Goal: Task Accomplishment & Management: Complete application form

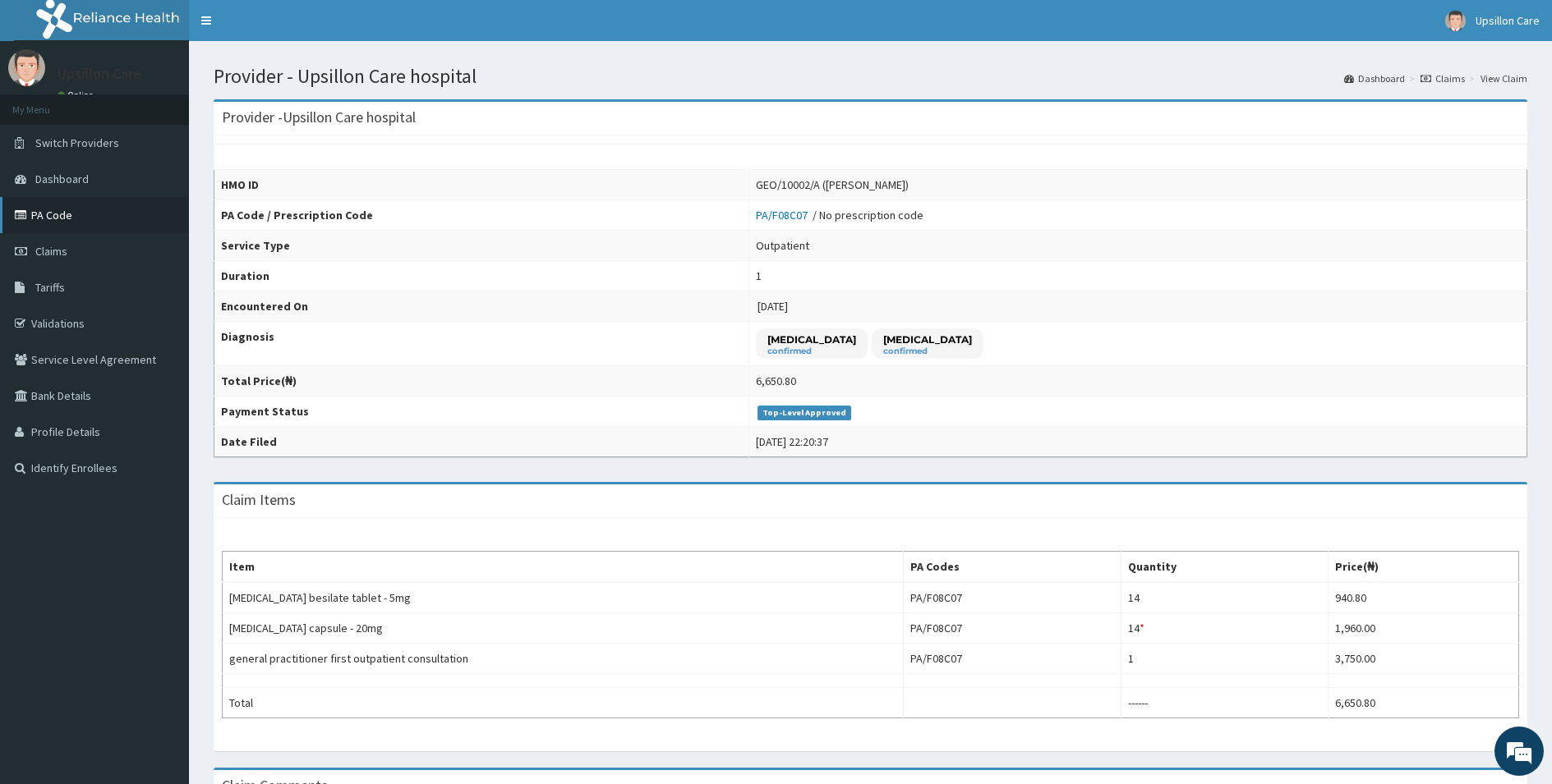
click at [40, 211] on link "PA Code" at bounding box center [95, 215] width 189 height 36
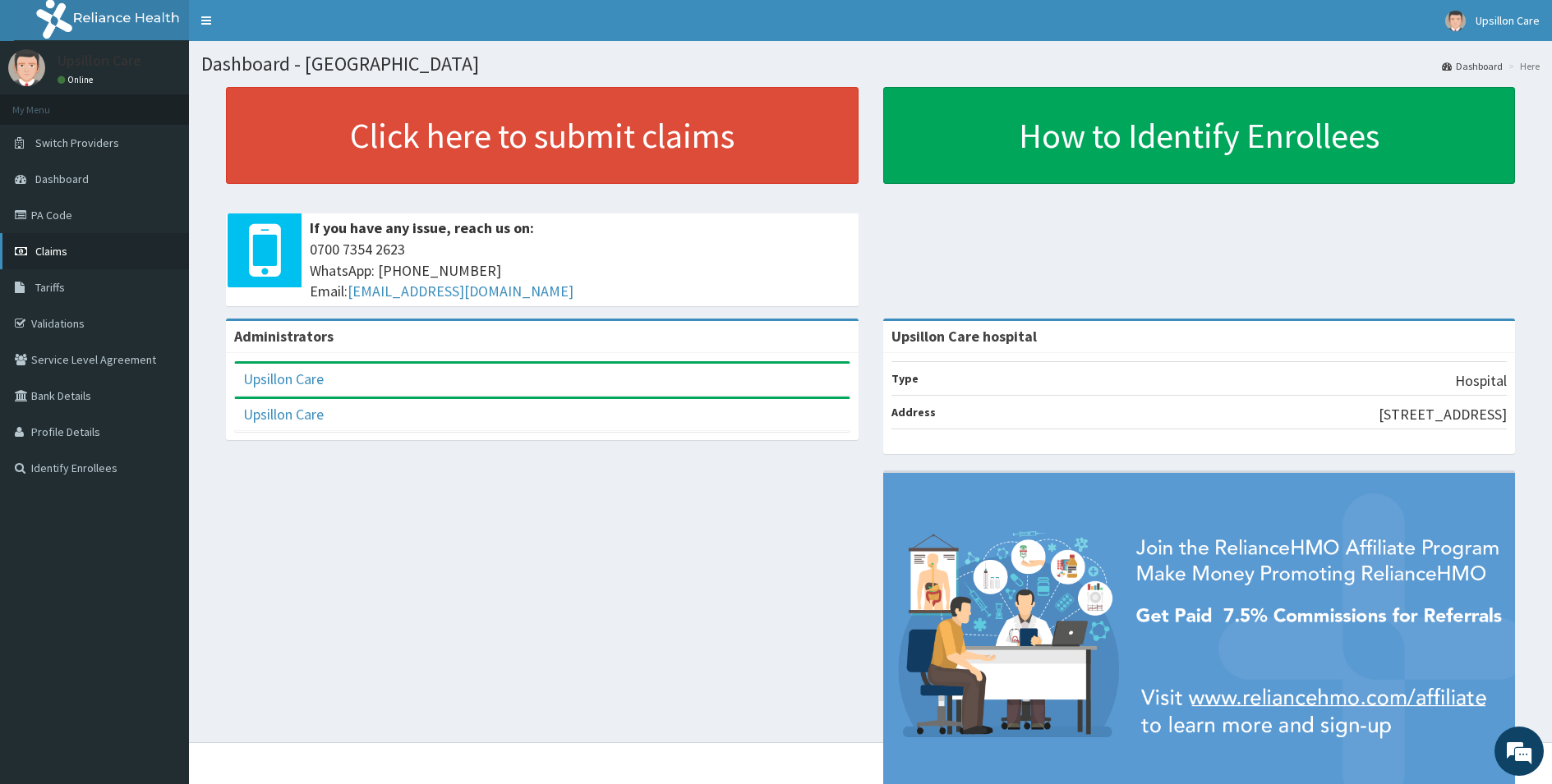
click at [50, 258] on link "Claims" at bounding box center [95, 251] width 189 height 36
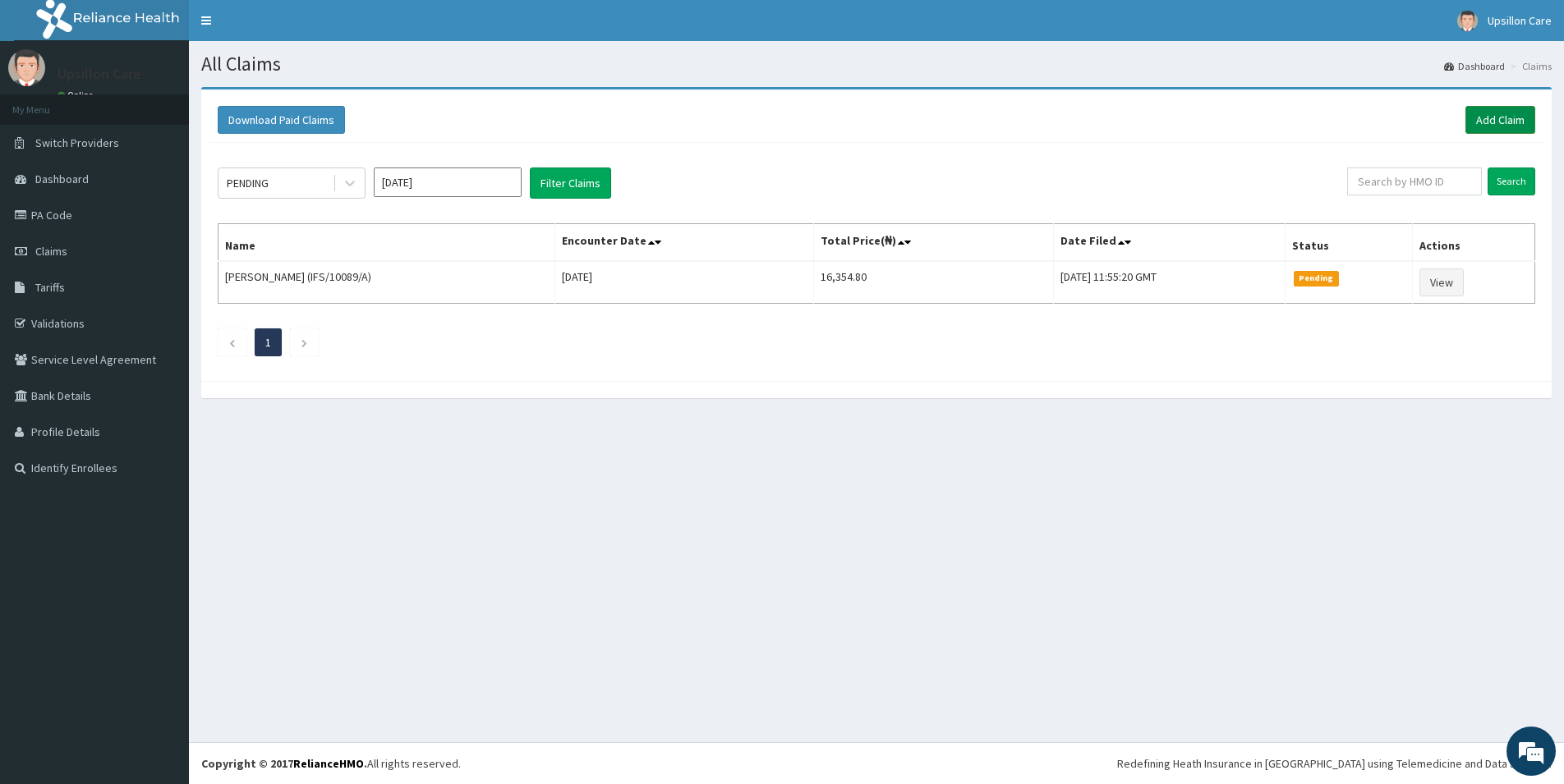
click at [1506, 120] on link "Add Claim" at bounding box center [1500, 120] width 70 height 28
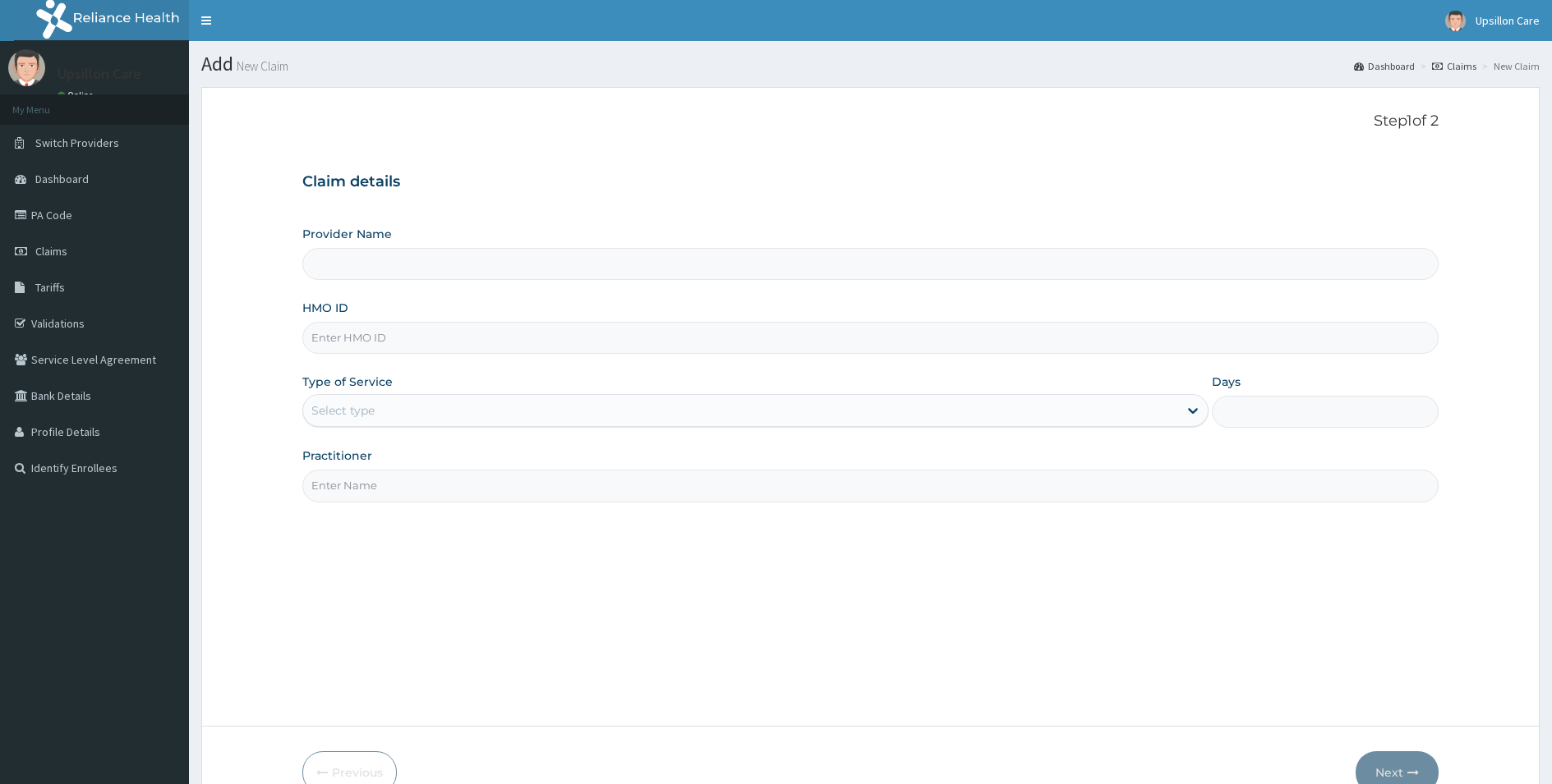
click at [427, 339] on input "HMO ID" at bounding box center [871, 338] width 1136 height 32
type input "Upsillon Care hospital"
paste input "PEP/10316/A"
type input "PEP/10316/A"
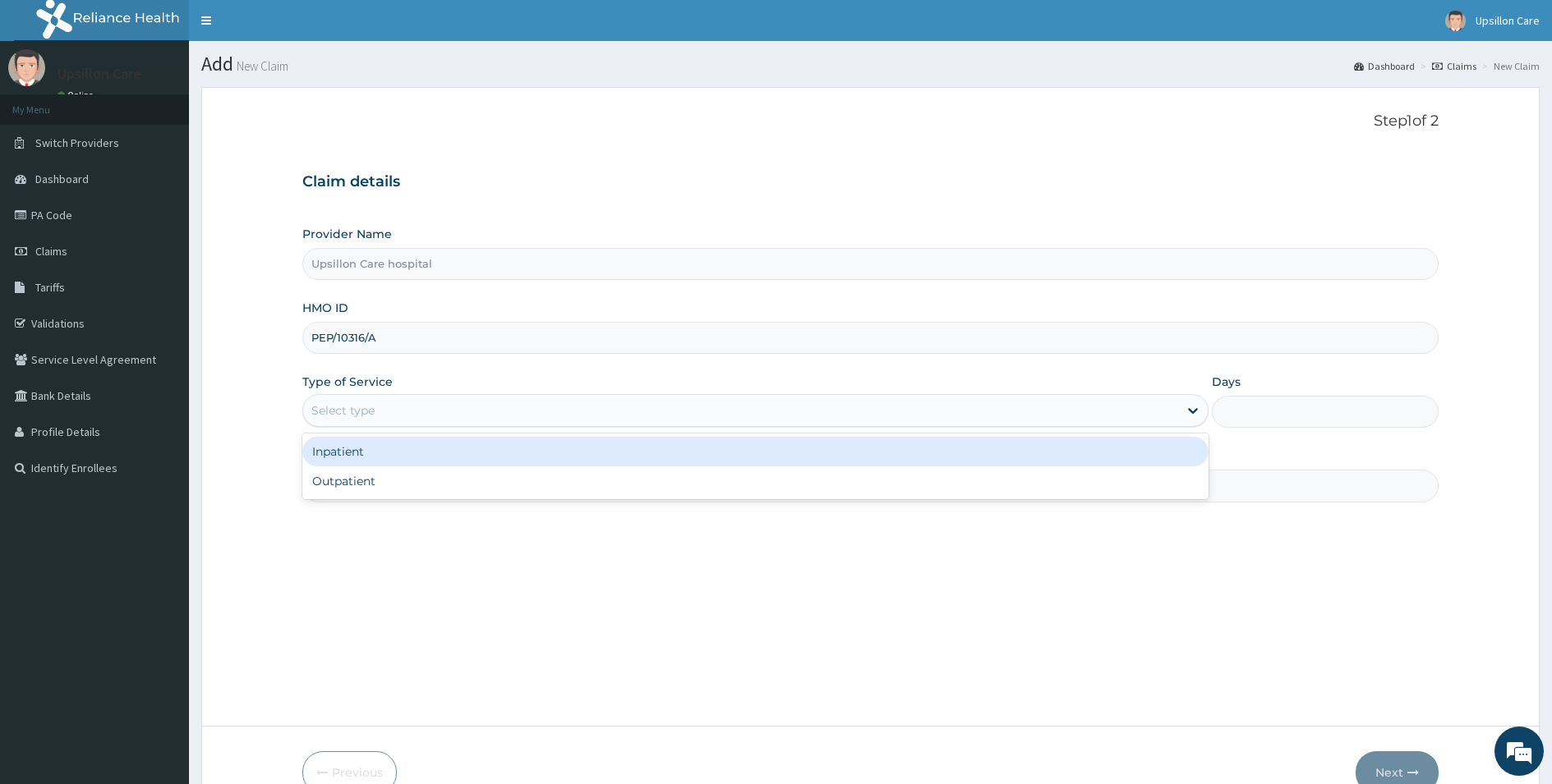
click at [377, 399] on div "Select type" at bounding box center [740, 411] width 875 height 26
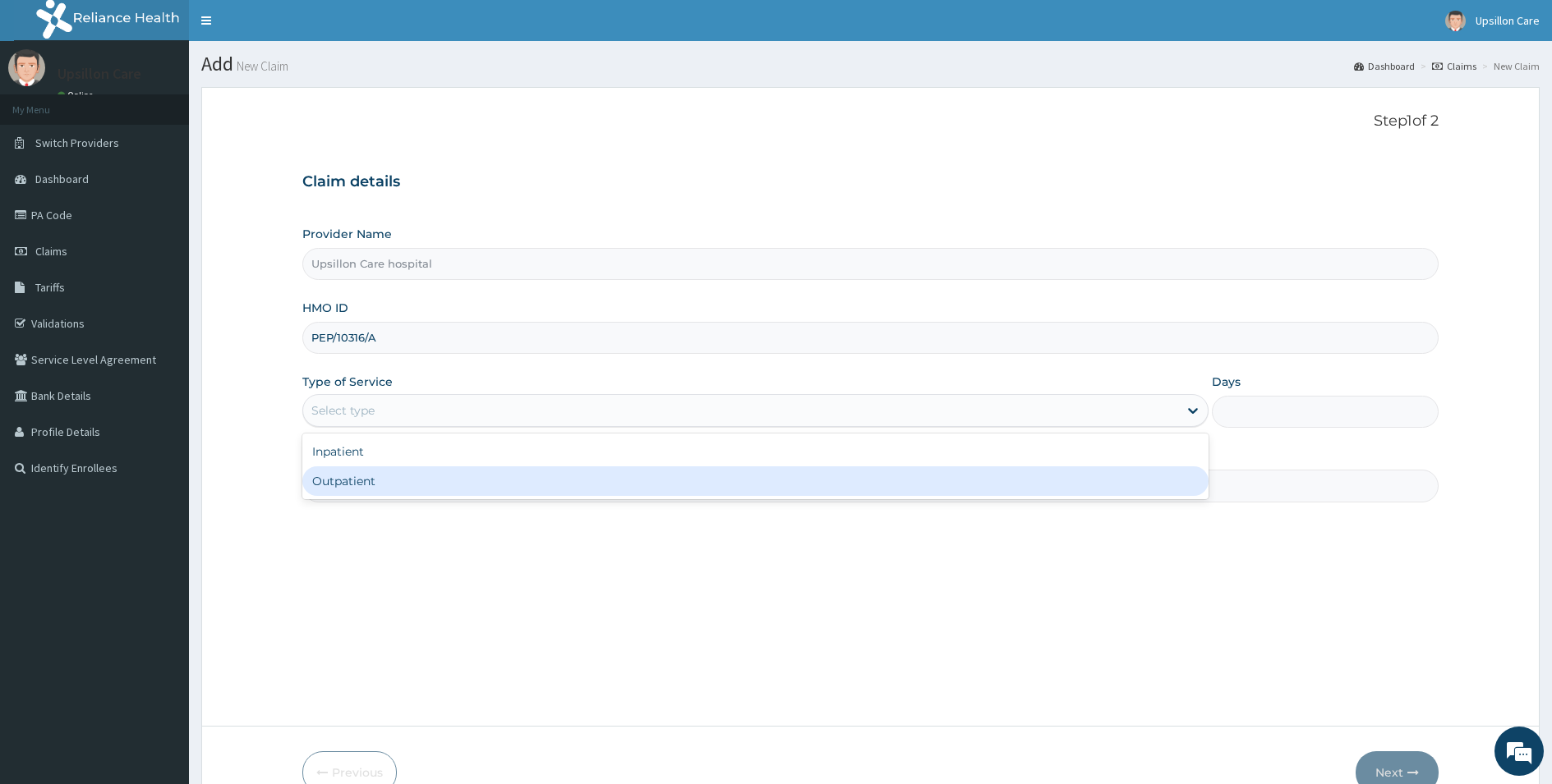
click at [359, 489] on div "Outpatient" at bounding box center [755, 481] width 906 height 30
type input "1"
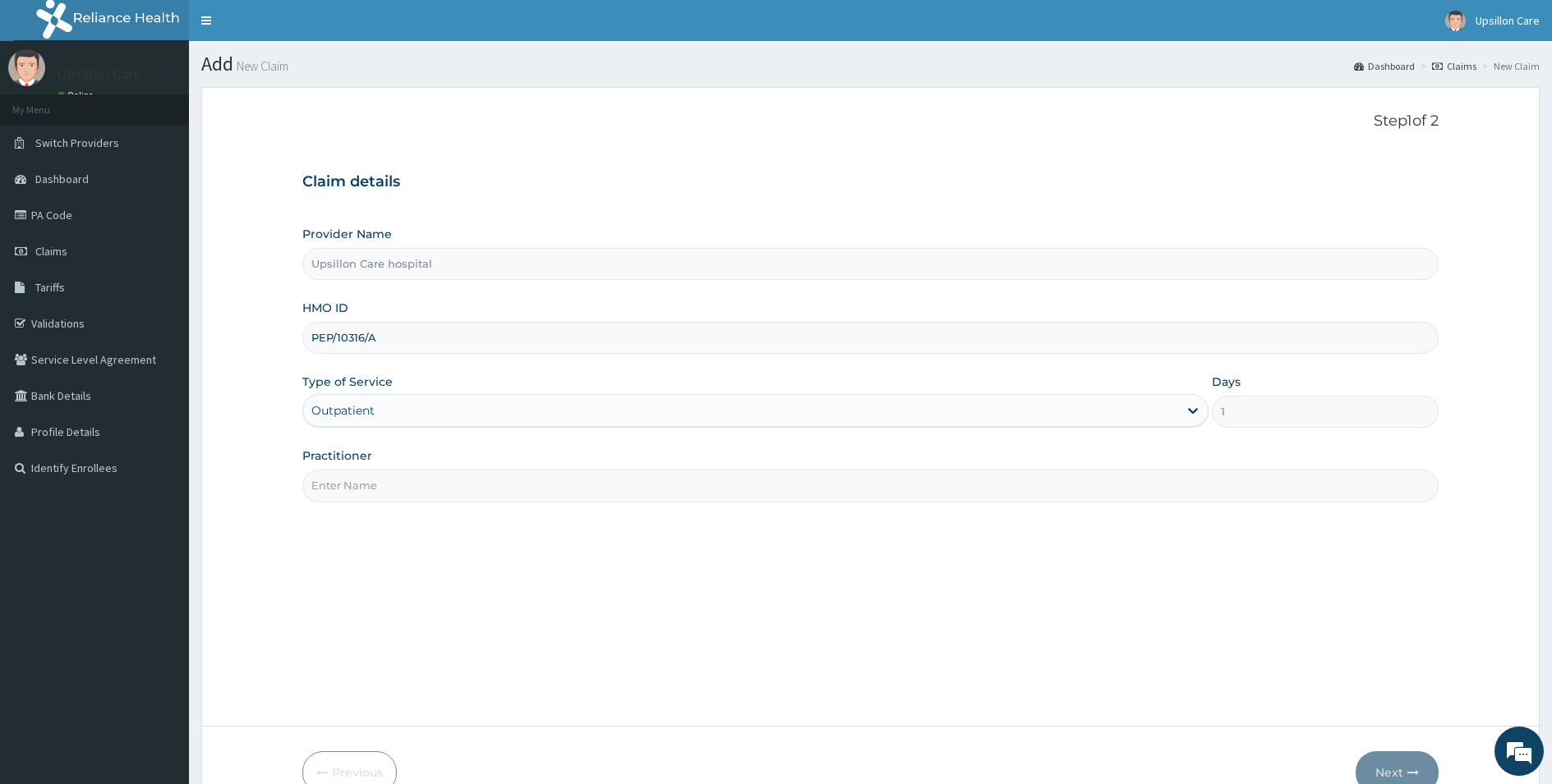
click at [360, 483] on input "Practitioner" at bounding box center [871, 486] width 1136 height 32
type input "Dr. OLUWASOLA BABATUNDE"
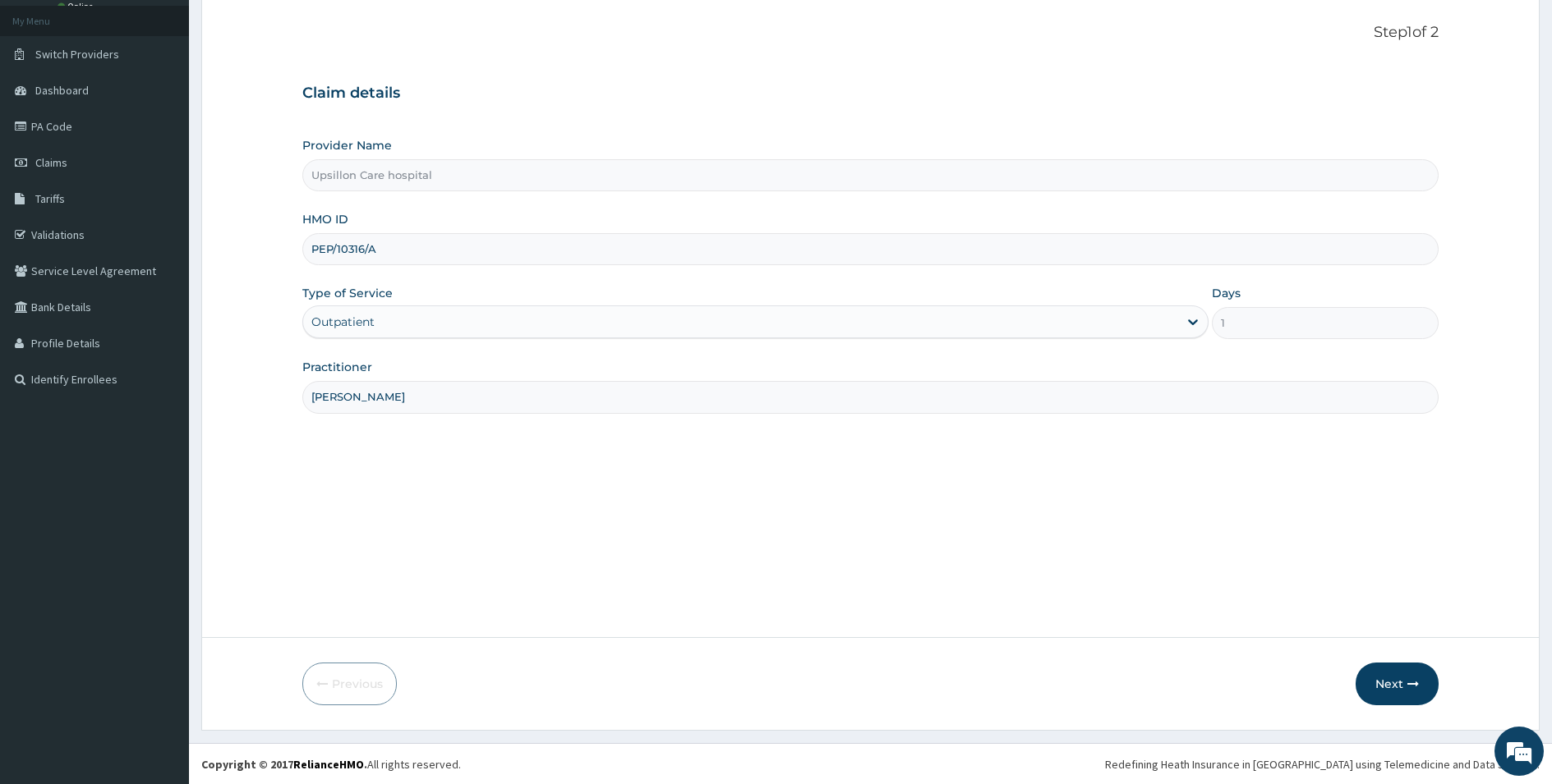
scroll to position [90, 0]
click at [1376, 675] on button "Next" at bounding box center [1397, 683] width 83 height 43
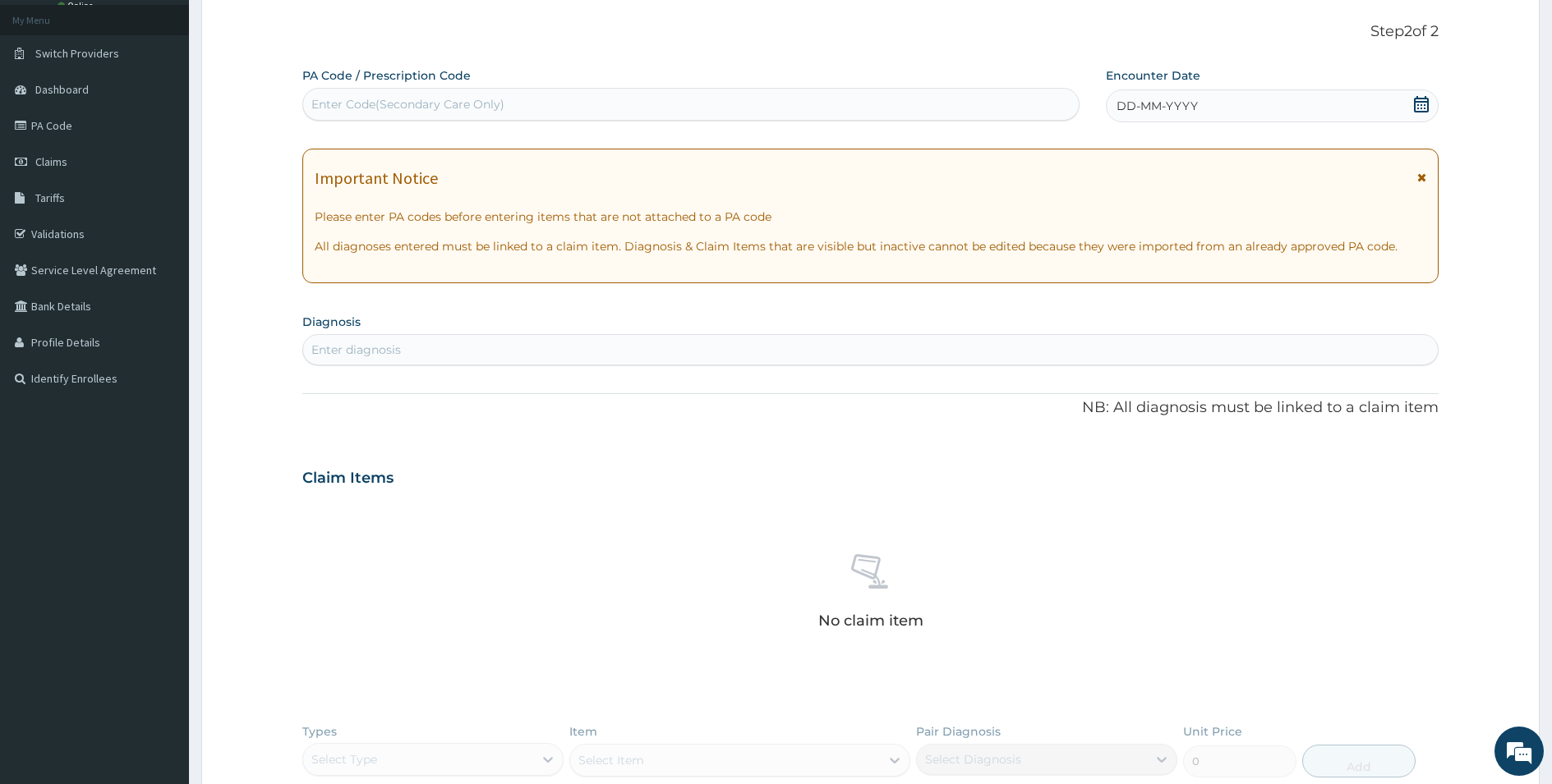
scroll to position [0, 0]
click at [474, 104] on div "Enter Code(Secondary Care Only)" at bounding box center [408, 105] width 193 height 17
paste input "PA/F19F71"
type input "PA/F19F71"
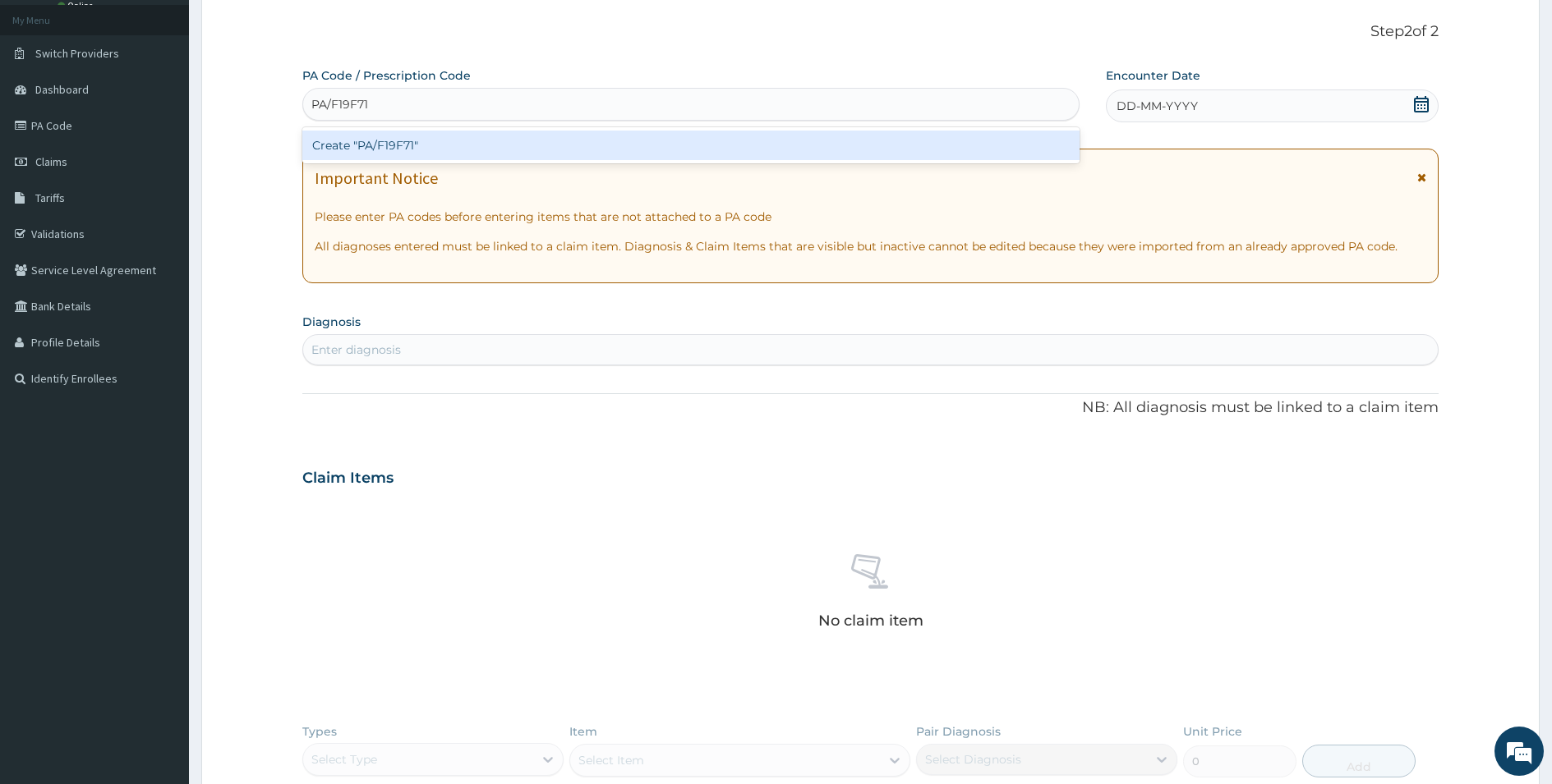
click at [440, 147] on div "Create "PA/F19F71"" at bounding box center [691, 146] width 777 height 30
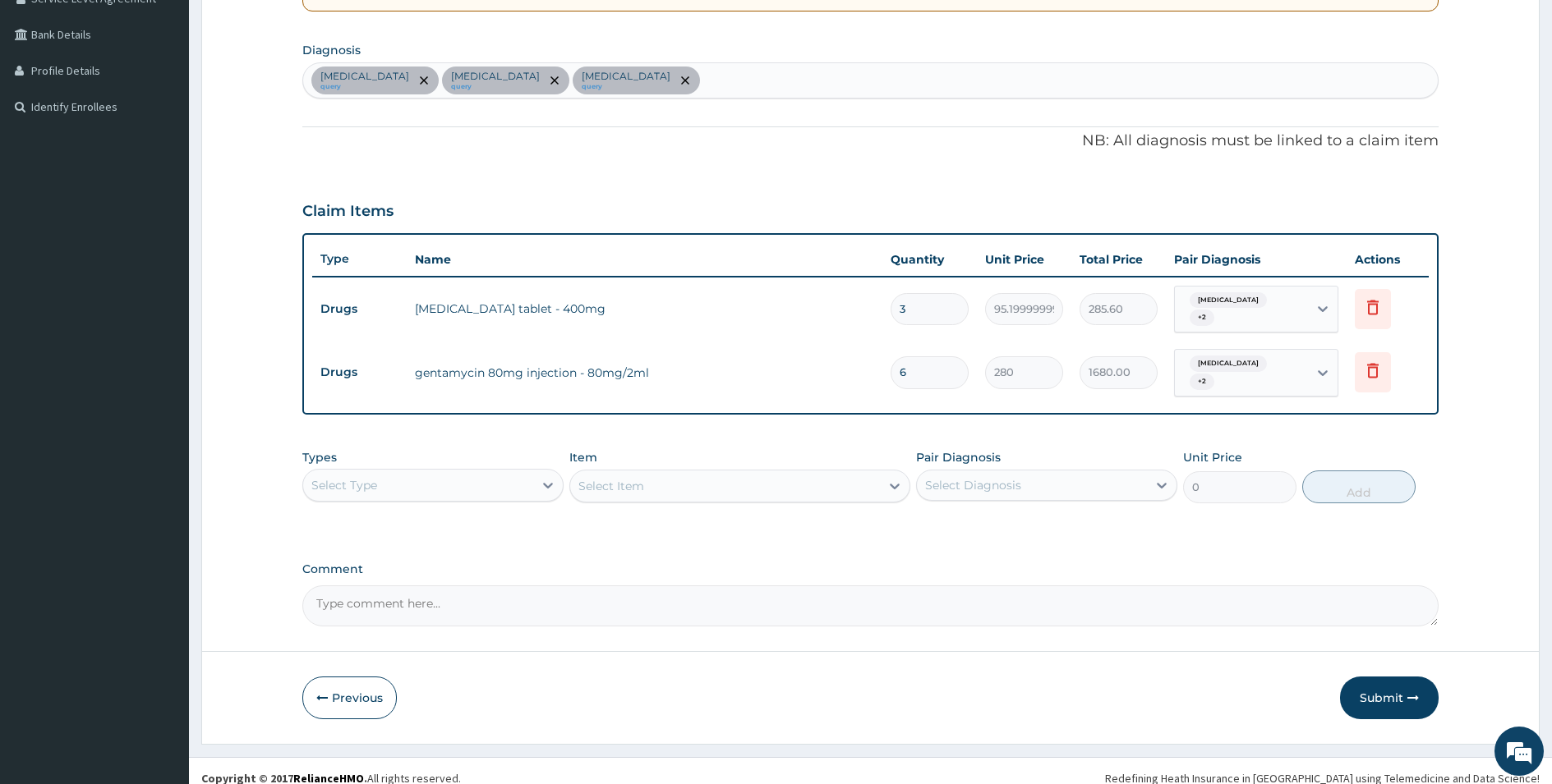
scroll to position [362, 0]
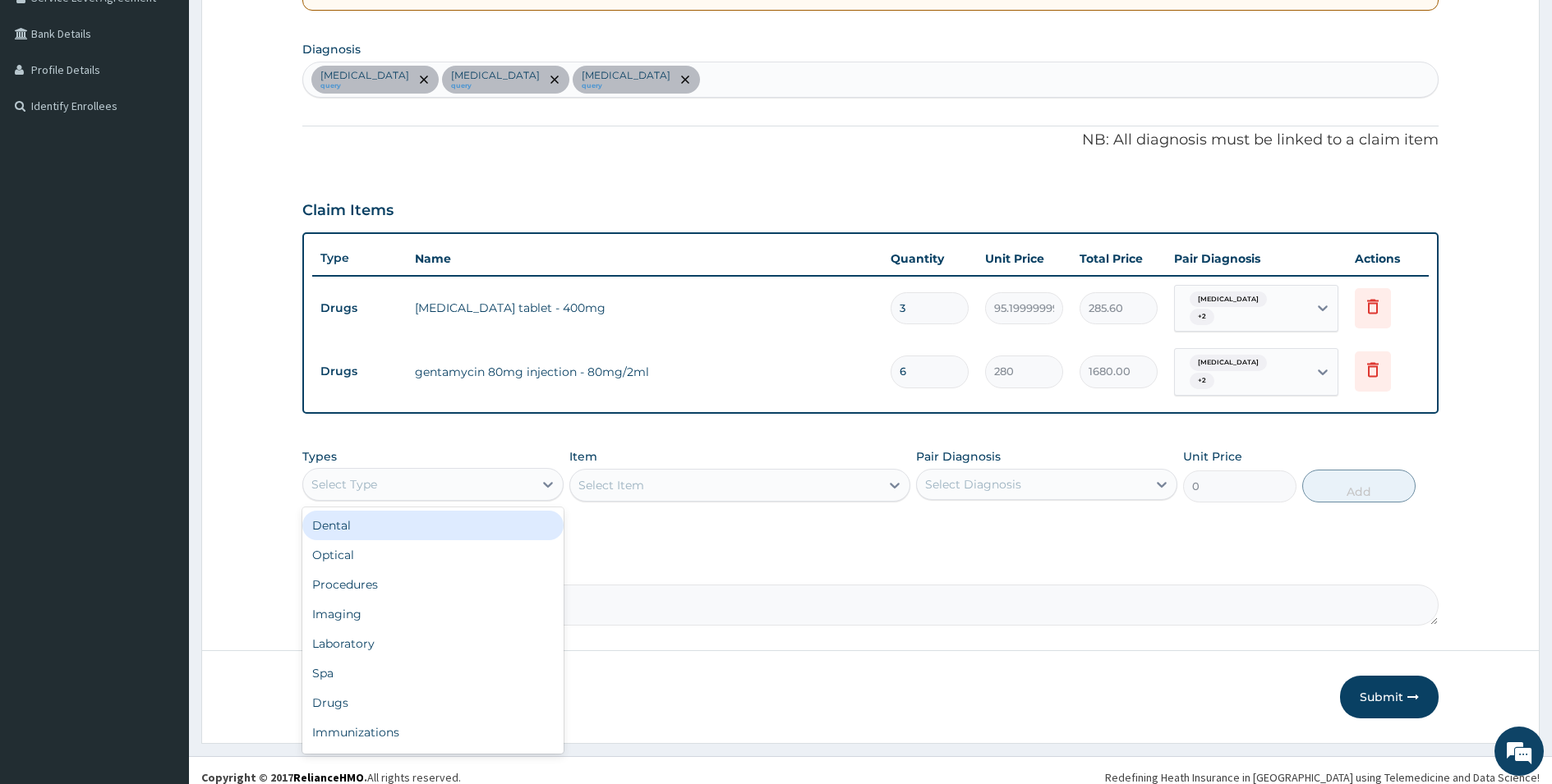
click at [462, 477] on div "Select Type" at bounding box center [418, 485] width 230 height 26
click at [379, 472] on div "Select Type" at bounding box center [418, 485] width 230 height 26
drag, startPoint x: 350, startPoint y: 700, endPoint x: 395, endPoint y: 650, distance: 67.3
click at [351, 700] on div "Drugs" at bounding box center [432, 703] width 261 height 30
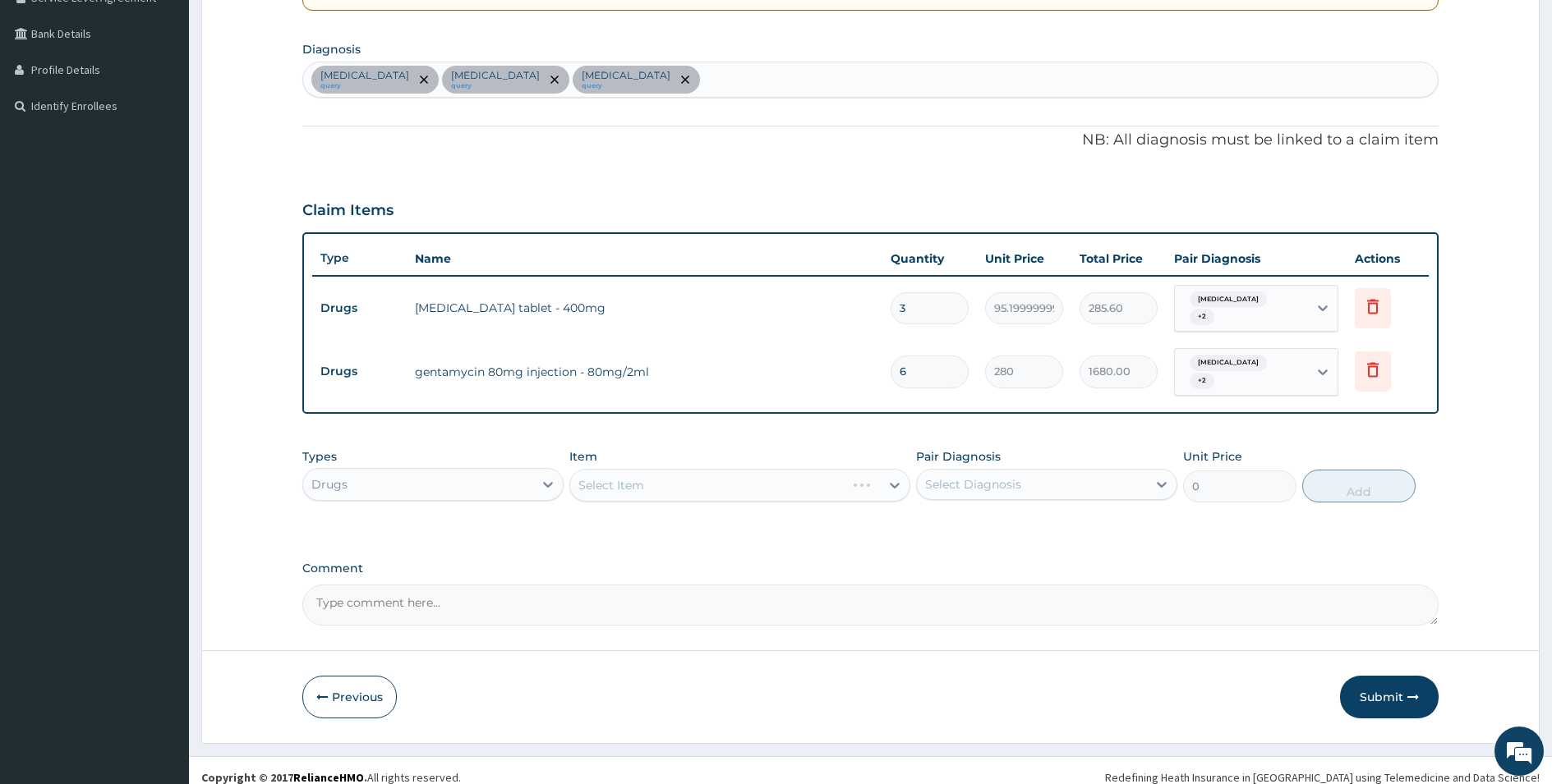
click at [646, 469] on div "Select Item" at bounding box center [739, 485] width 341 height 33
click at [648, 472] on div "Select Item" at bounding box center [739, 485] width 341 height 33
click at [670, 472] on div "Select Item" at bounding box center [725, 486] width 310 height 26
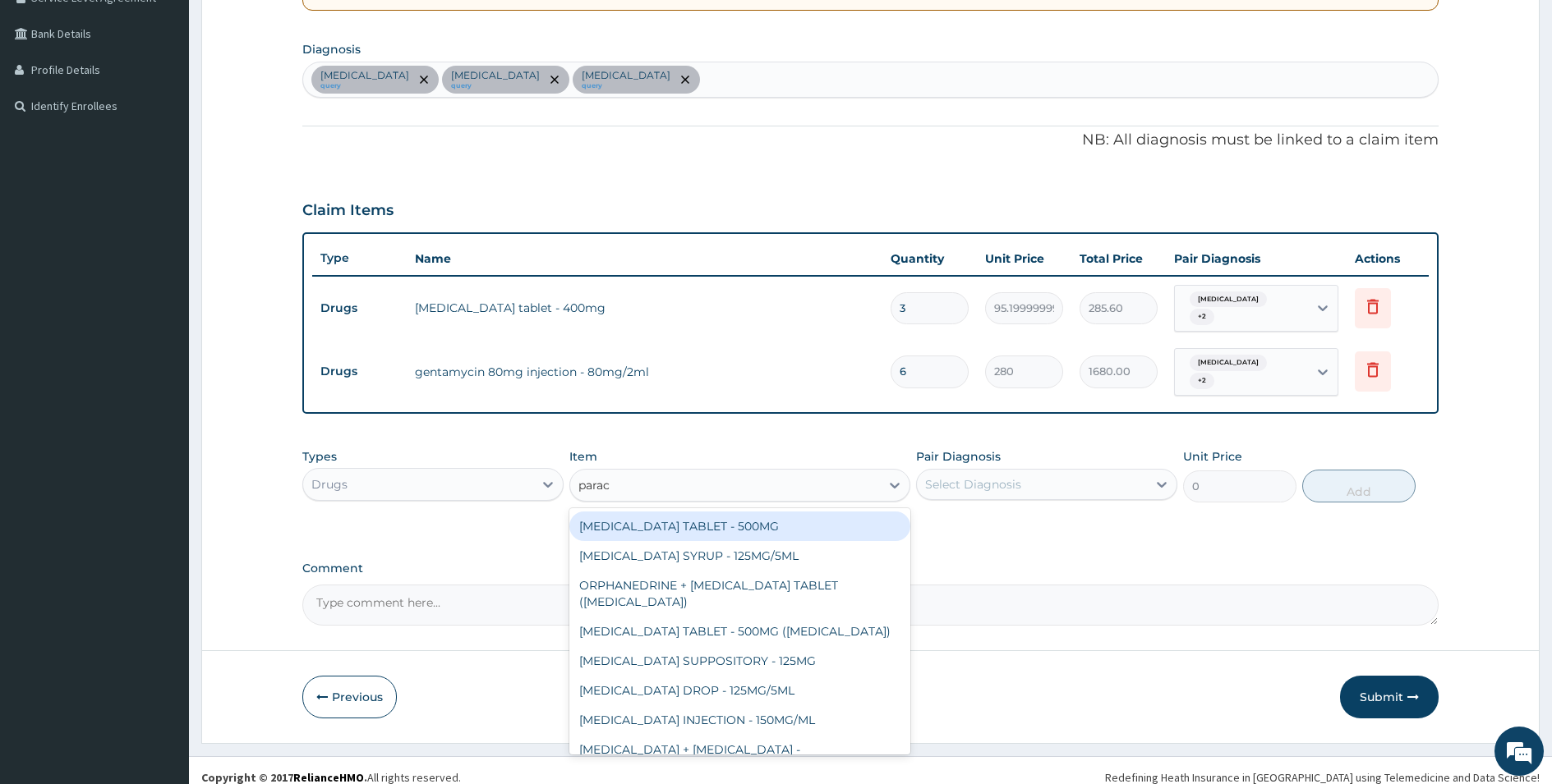
type input "parace"
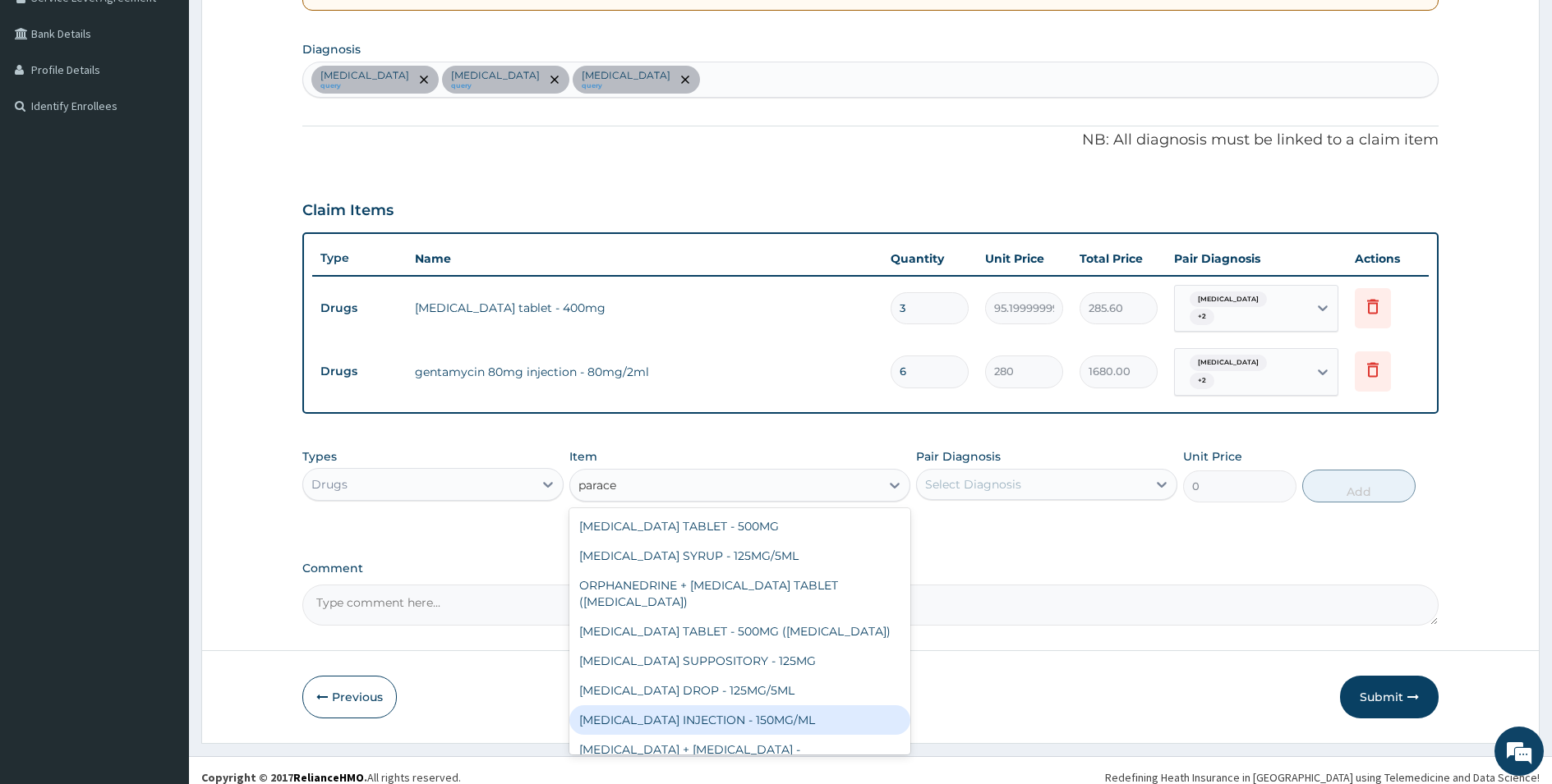
click at [737, 705] on div "PARACETAMOL INJECTION - 150MG/ML" at bounding box center [739, 720] width 341 height 30
type input "560"
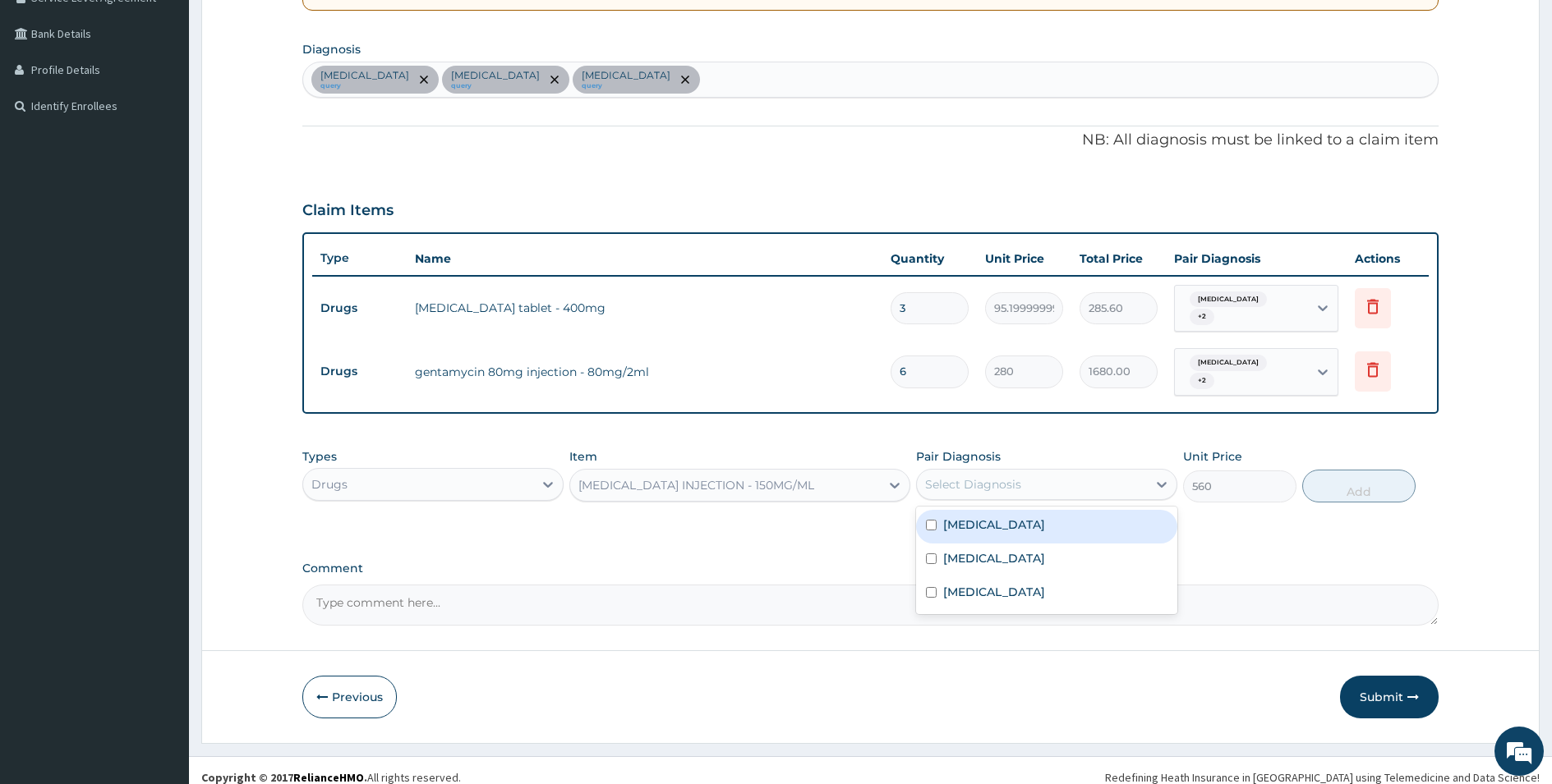
click at [1055, 472] on div "Select Diagnosis" at bounding box center [1032, 485] width 230 height 26
click at [999, 516] on label "Peptic ulcer" at bounding box center [993, 525] width 102 height 17
checkbox input "true"
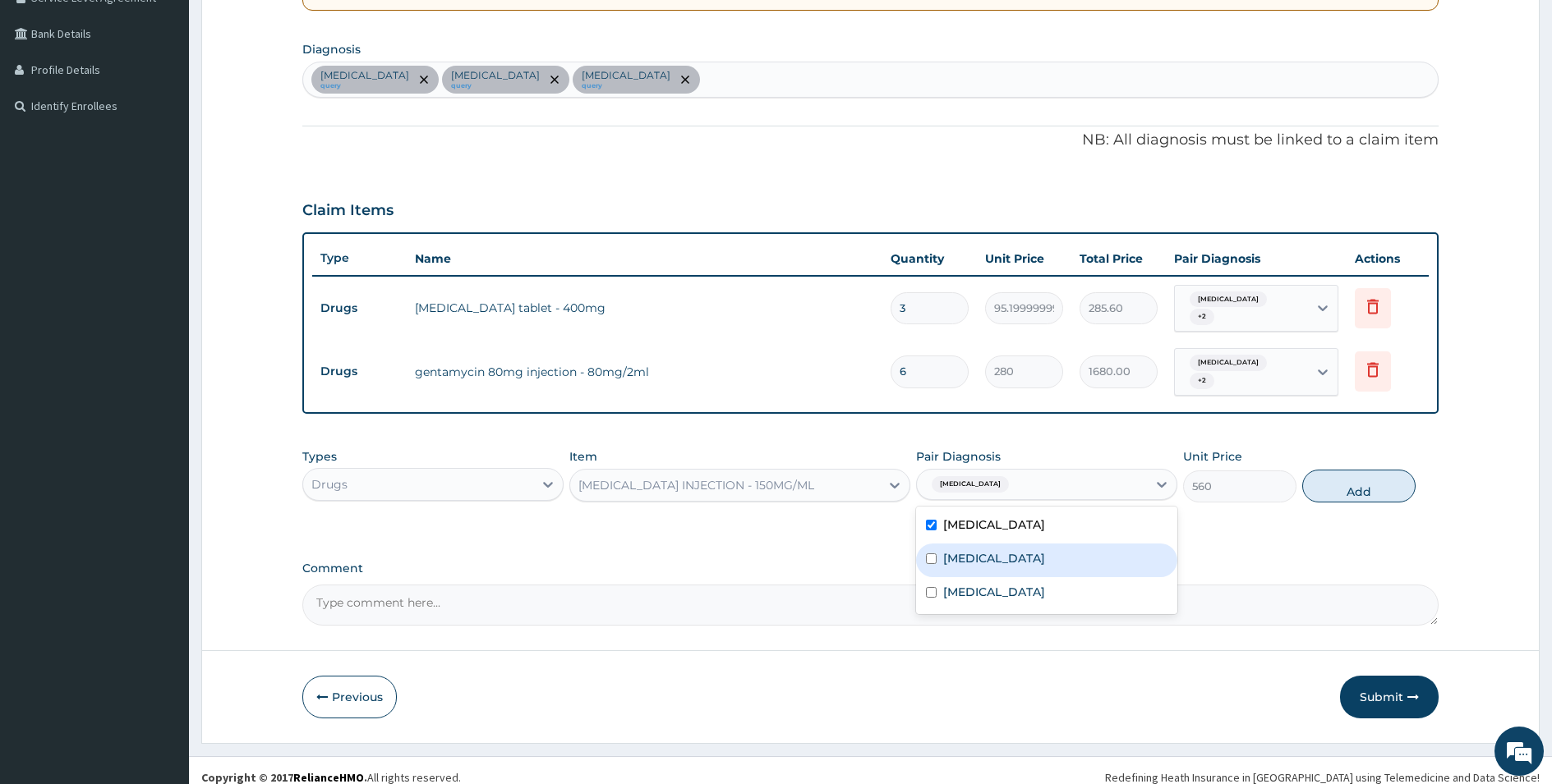
drag, startPoint x: 988, startPoint y: 540, endPoint x: 979, endPoint y: 567, distance: 28.5
click at [988, 550] on label "Upper respiratory infection" at bounding box center [993, 559] width 102 height 17
checkbox input "true"
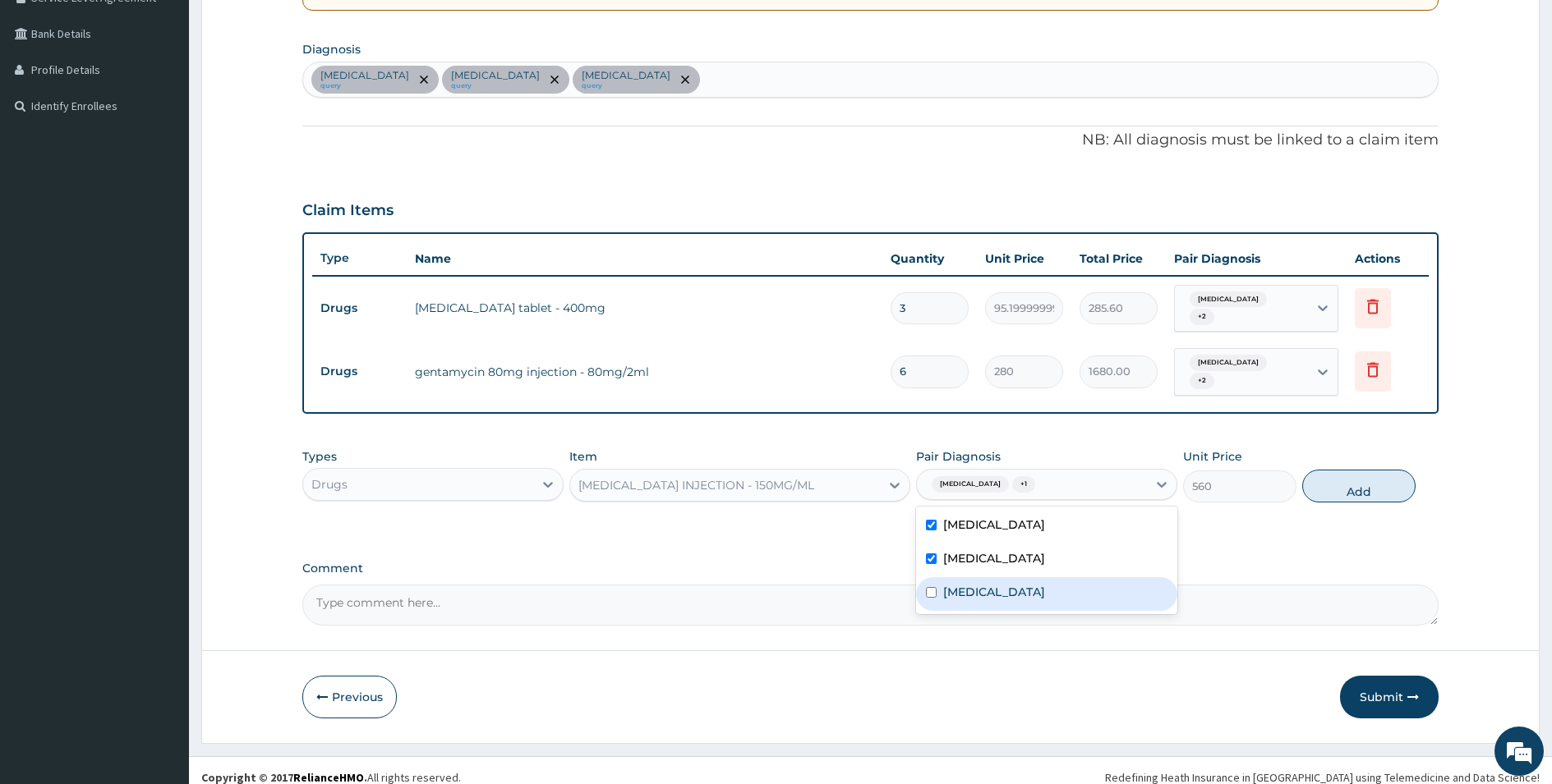
click at [976, 584] on label "Malaria" at bounding box center [993, 592] width 102 height 17
checkbox input "true"
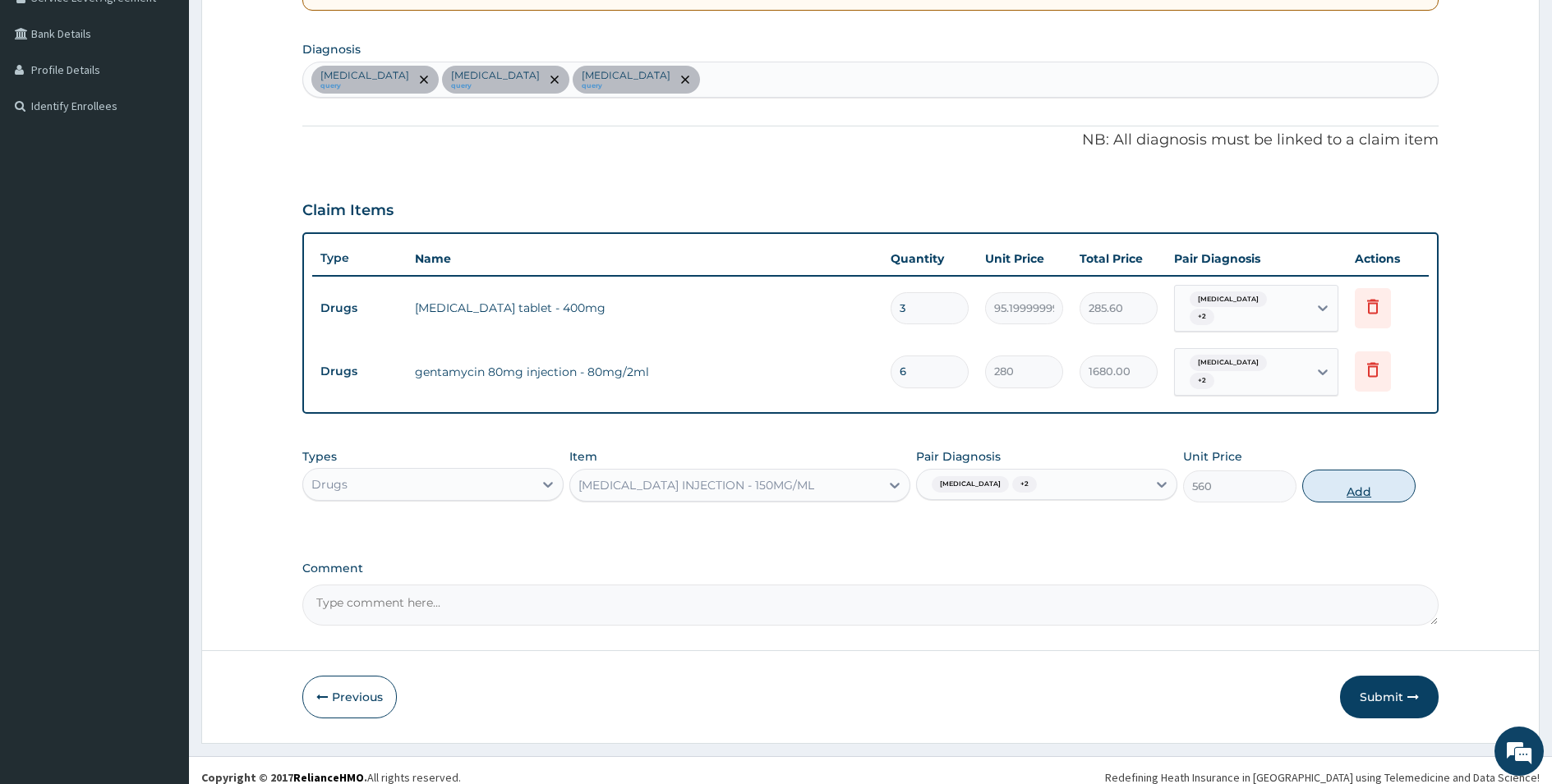
click at [1374, 472] on button "Add" at bounding box center [1358, 486] width 113 height 33
type input "0"
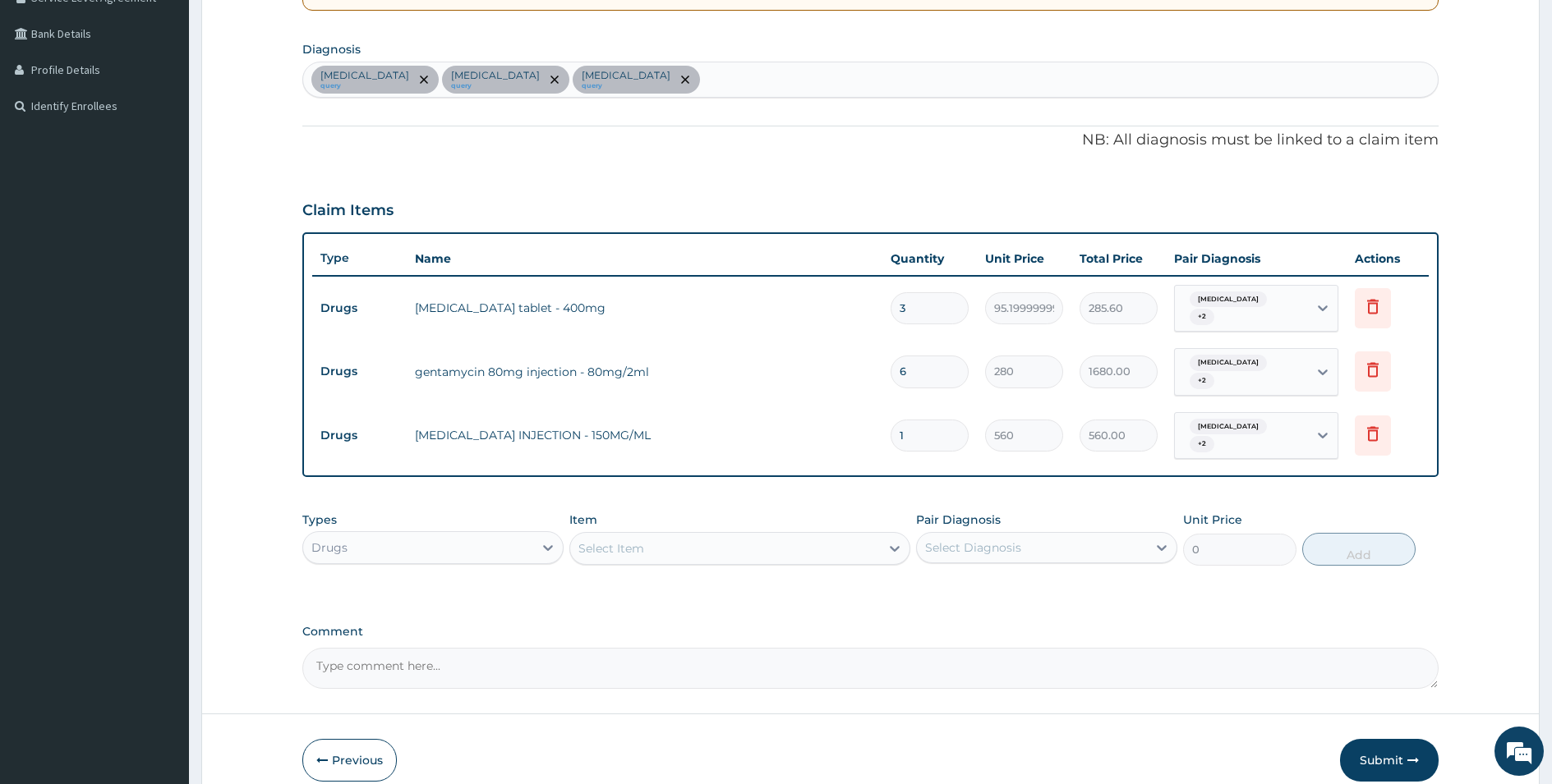
type input "12"
type input "6720.00"
type input "12"
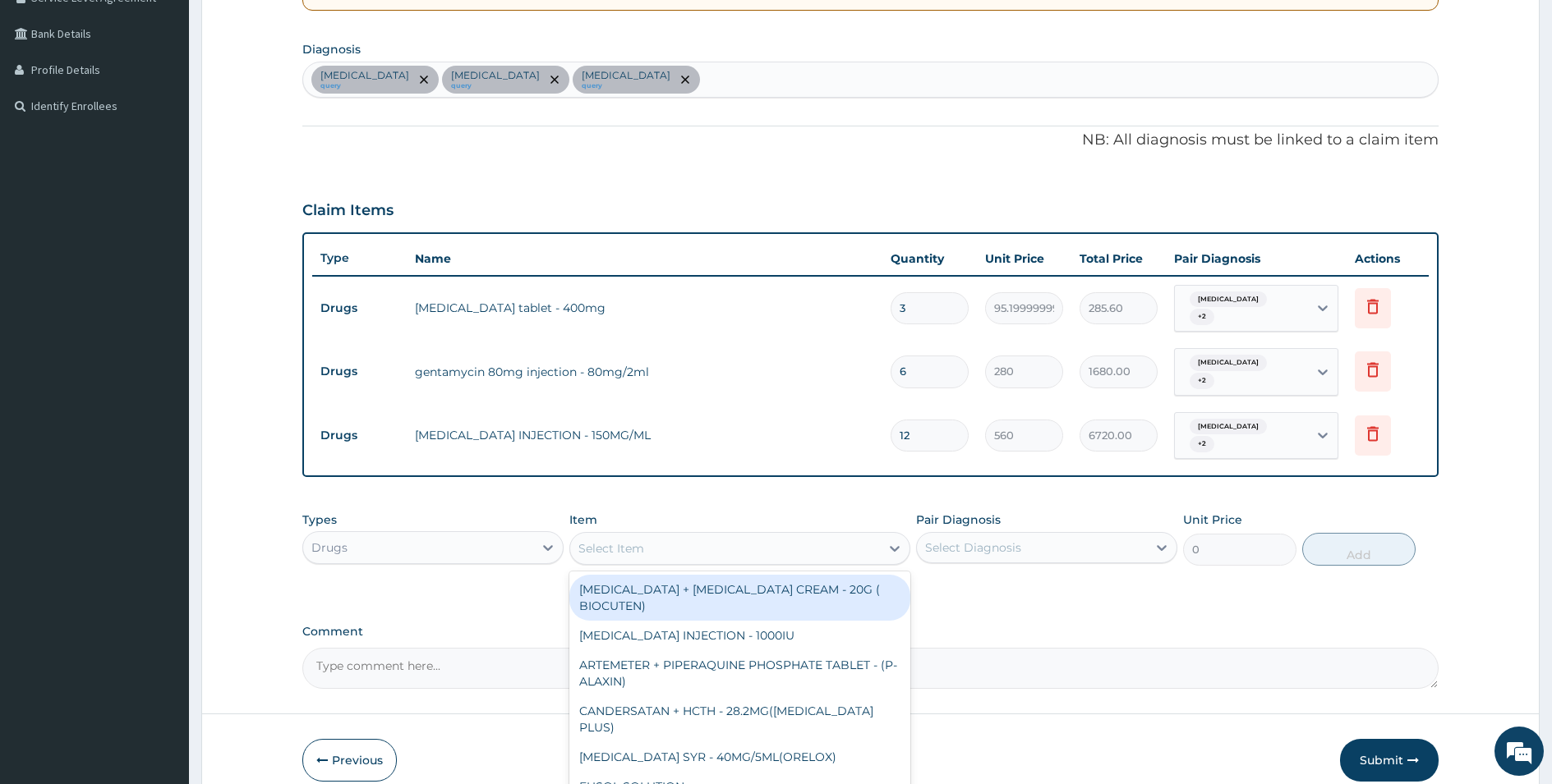
click at [654, 535] on div "Select Item" at bounding box center [725, 548] width 310 height 26
type input "artem"
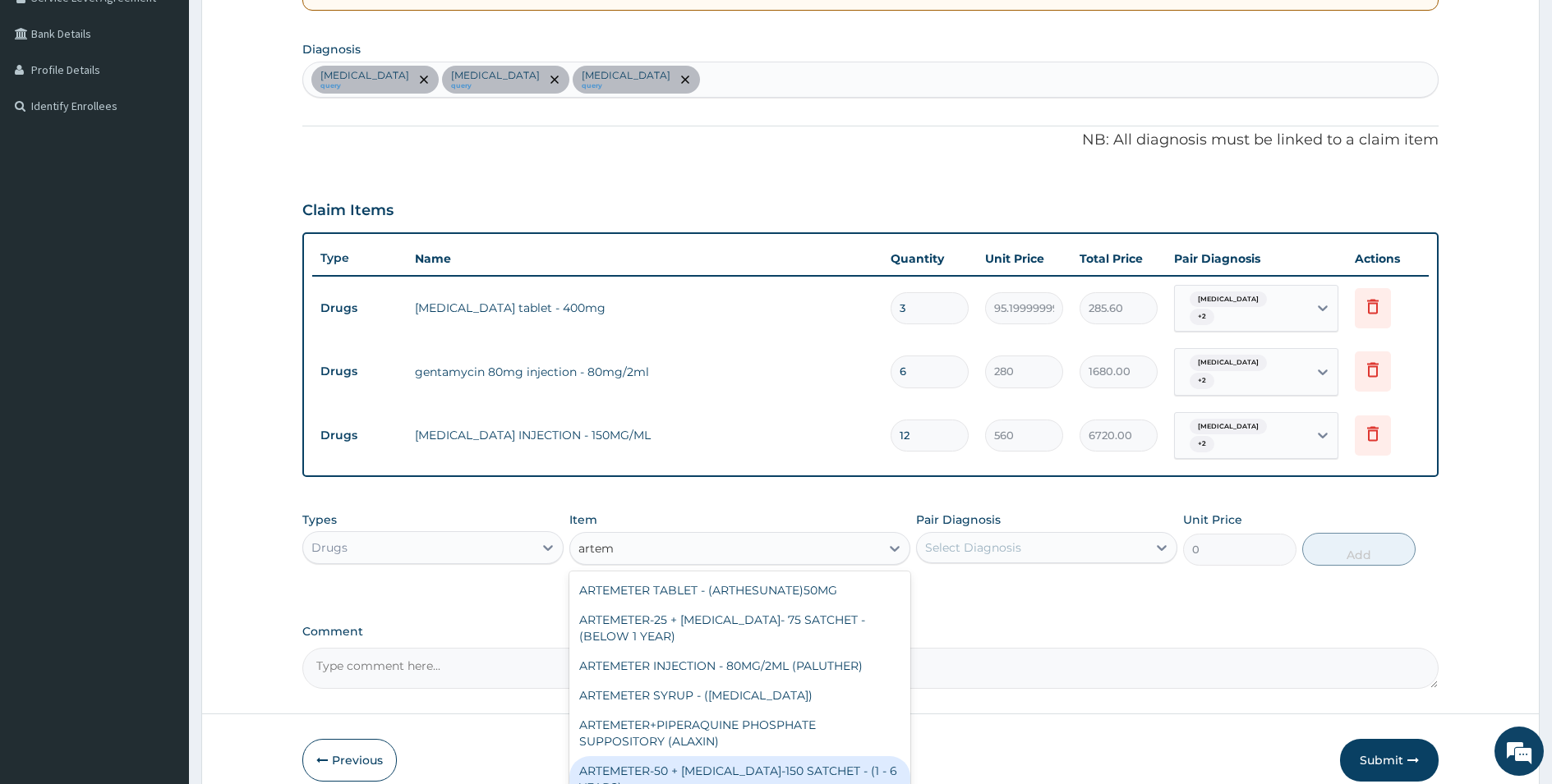
scroll to position [92, 0]
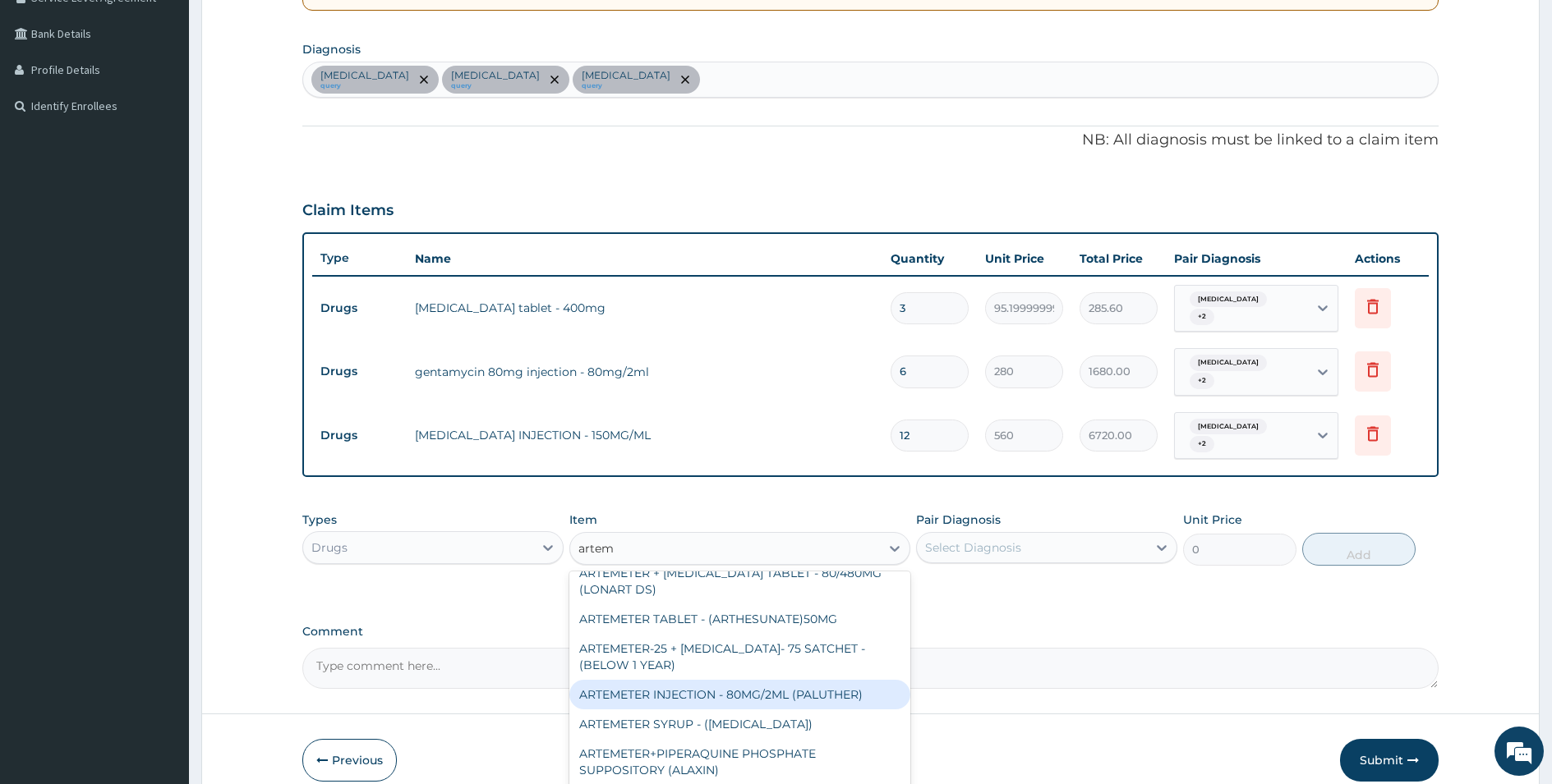
click at [744, 683] on div "ARTEMETER INJECTION - 80MG/2ML (PALUTHER)" at bounding box center [739, 695] width 341 height 30
type input "700"
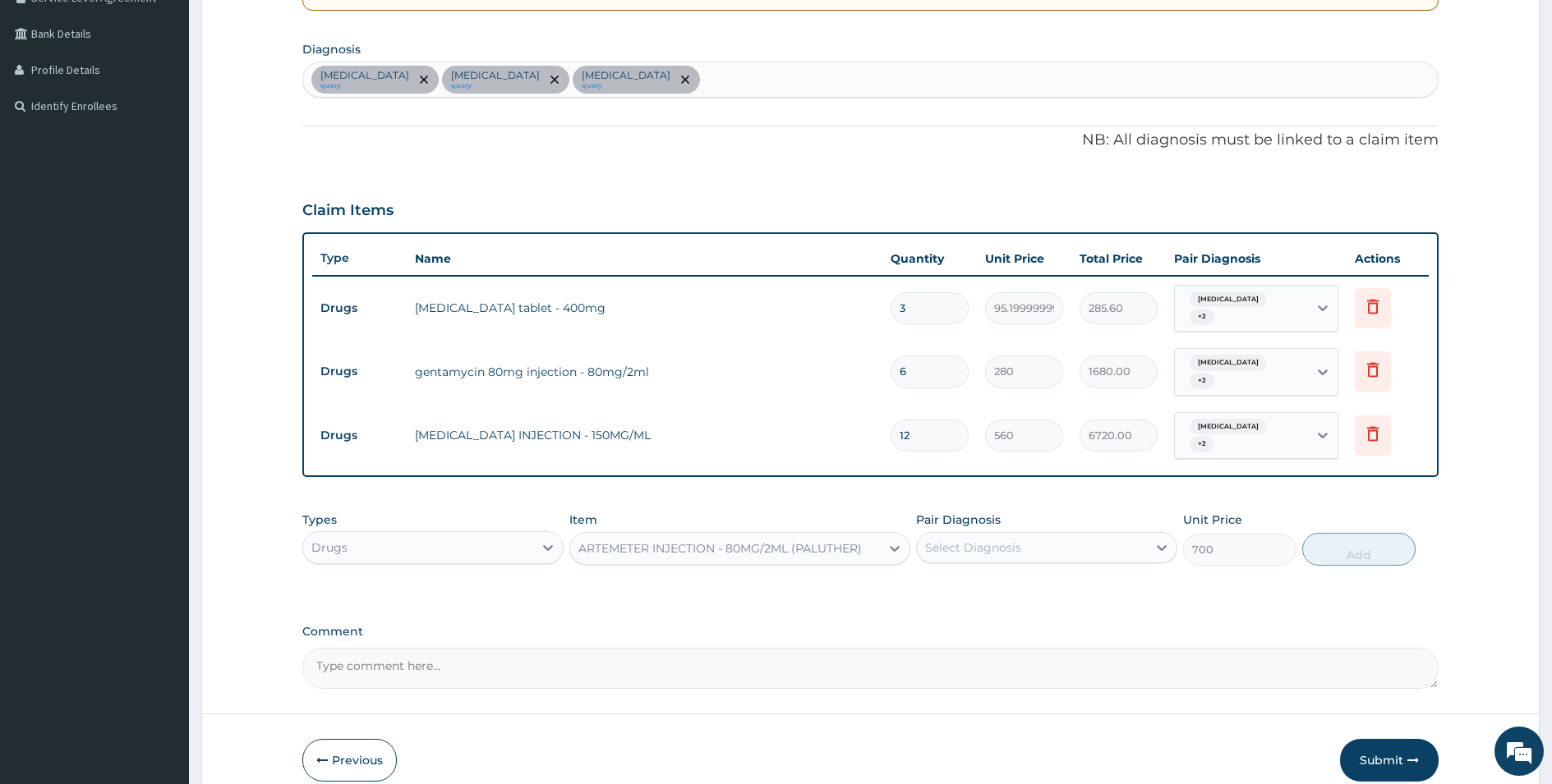
click at [1022, 534] on div "Select Diagnosis" at bounding box center [1032, 547] width 230 height 26
click at [987, 614] on label "Upper respiratory infection" at bounding box center [993, 622] width 102 height 17
checkbox input "true"
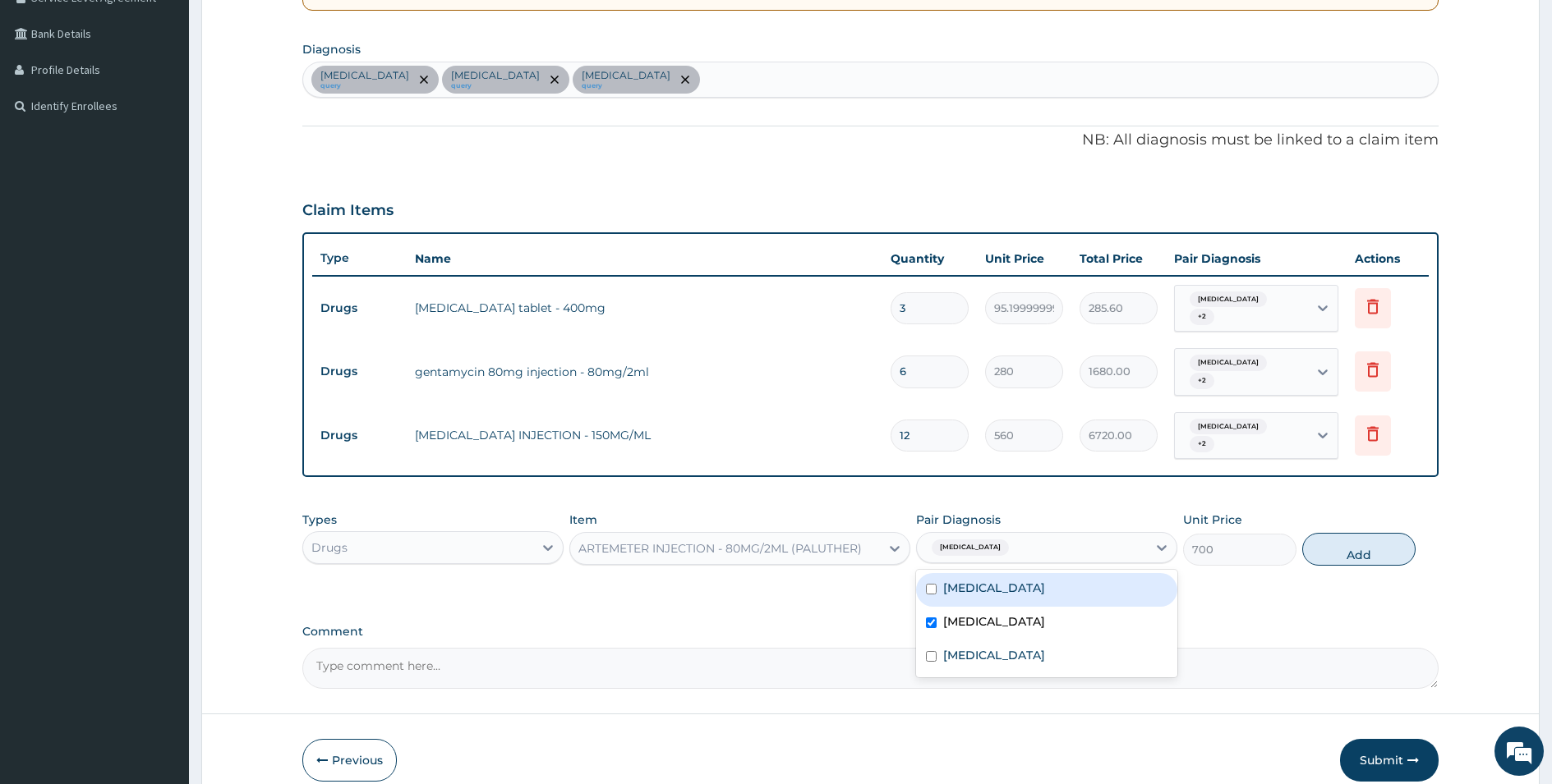
click at [999, 580] on label "Peptic ulcer" at bounding box center [993, 588] width 102 height 17
checkbox input "true"
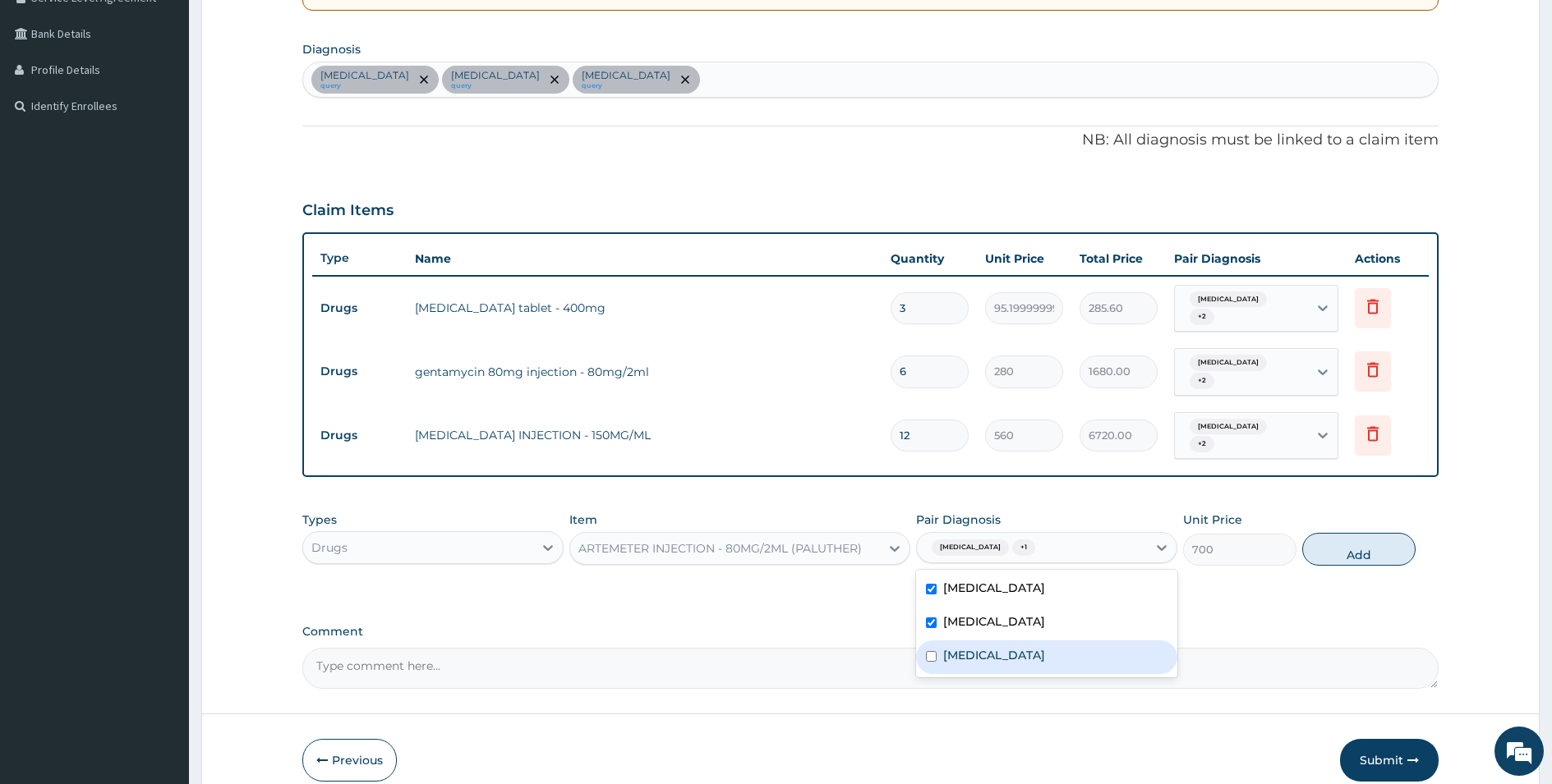
click at [960, 648] on div "Malaria" at bounding box center [1046, 657] width 261 height 34
checkbox input "true"
click at [1318, 533] on button "Add" at bounding box center [1358, 549] width 113 height 33
type input "0"
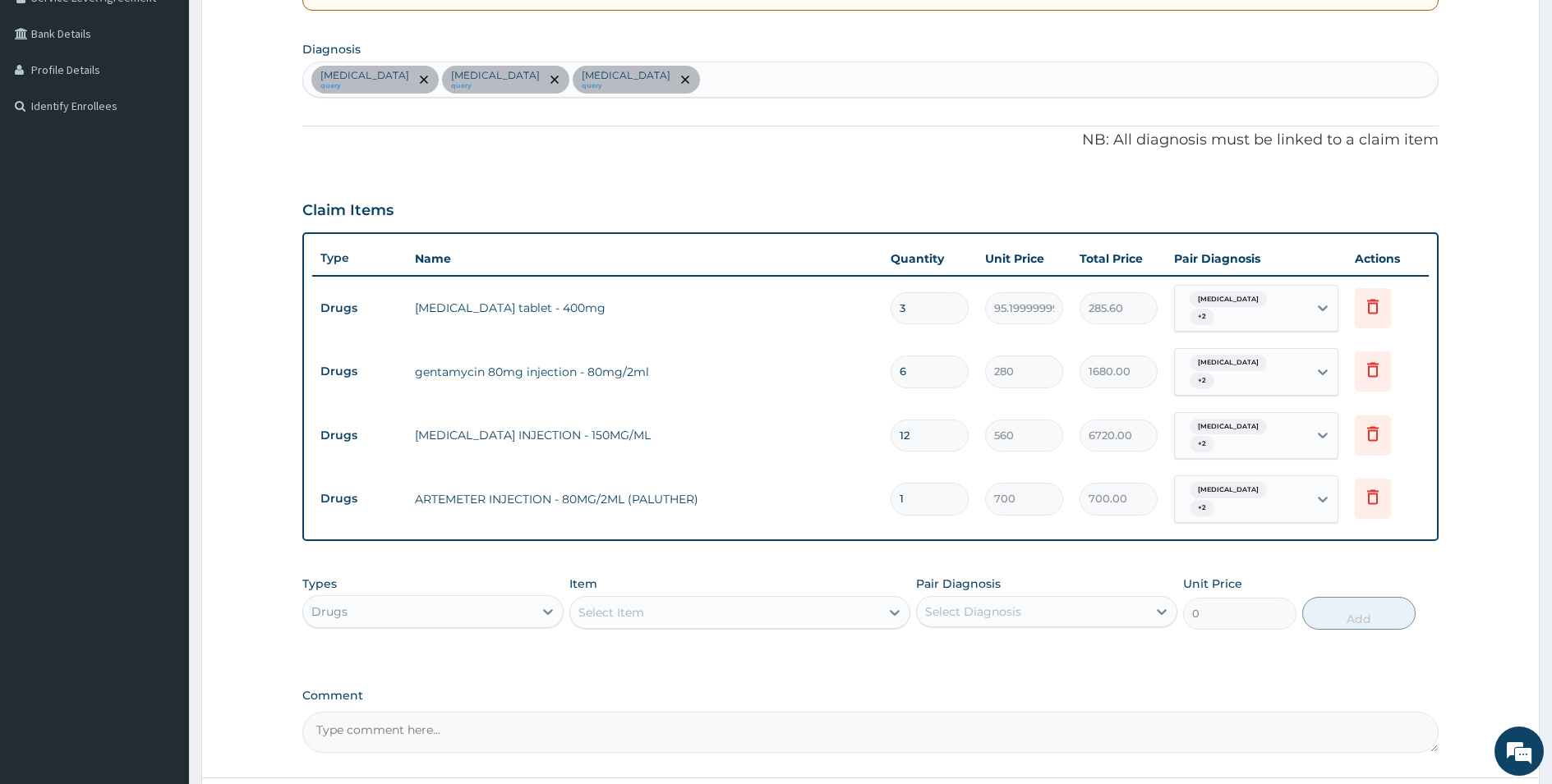
type input "0.00"
type input "6"
type input "4200.00"
type input "6"
click at [417, 599] on div "Drugs" at bounding box center [418, 612] width 230 height 26
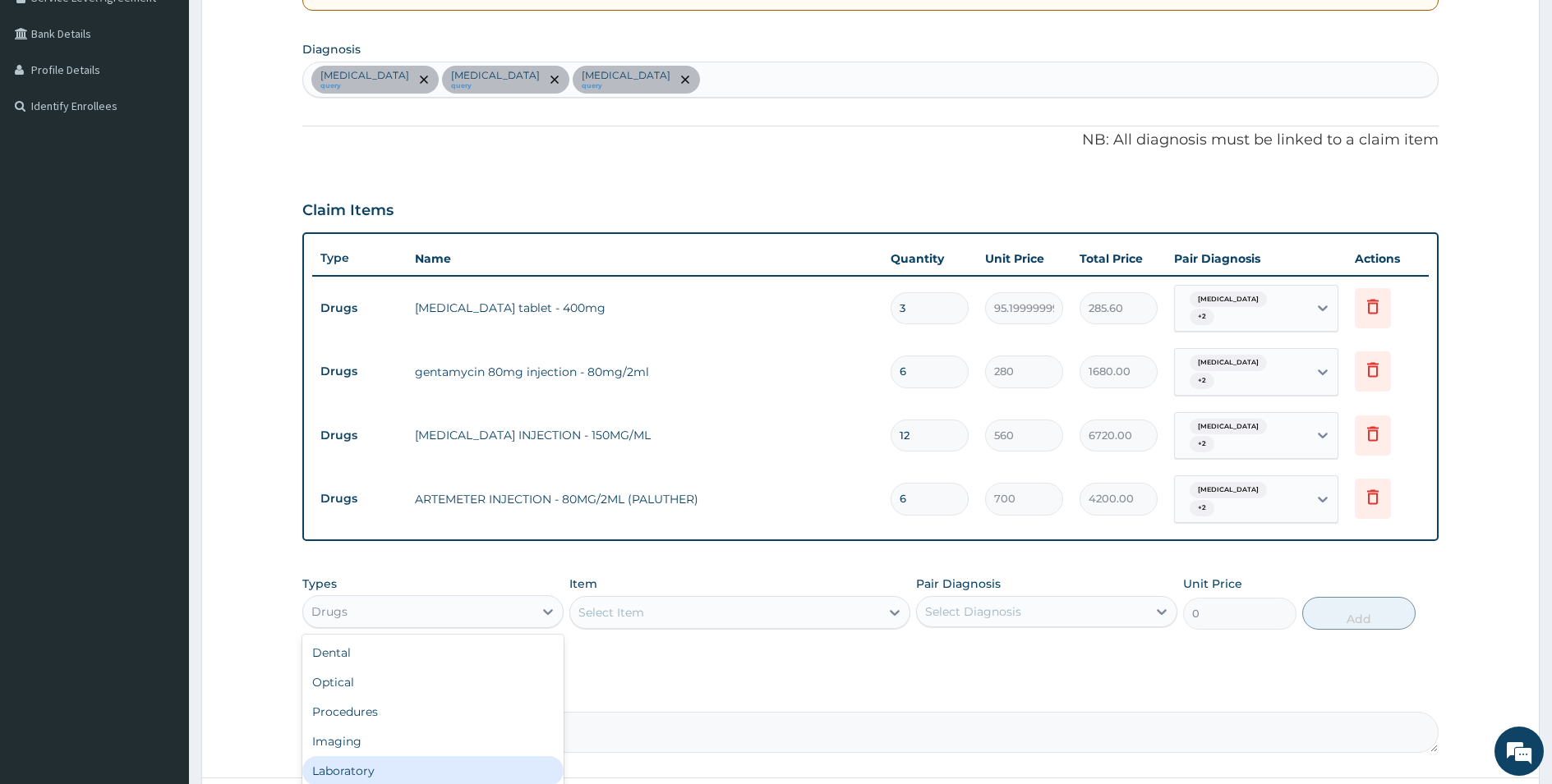
scroll to position [56, 0]
click at [392, 646] on div "Procedures" at bounding box center [432, 656] width 261 height 30
click at [815, 600] on div "Select Item" at bounding box center [725, 613] width 310 height 26
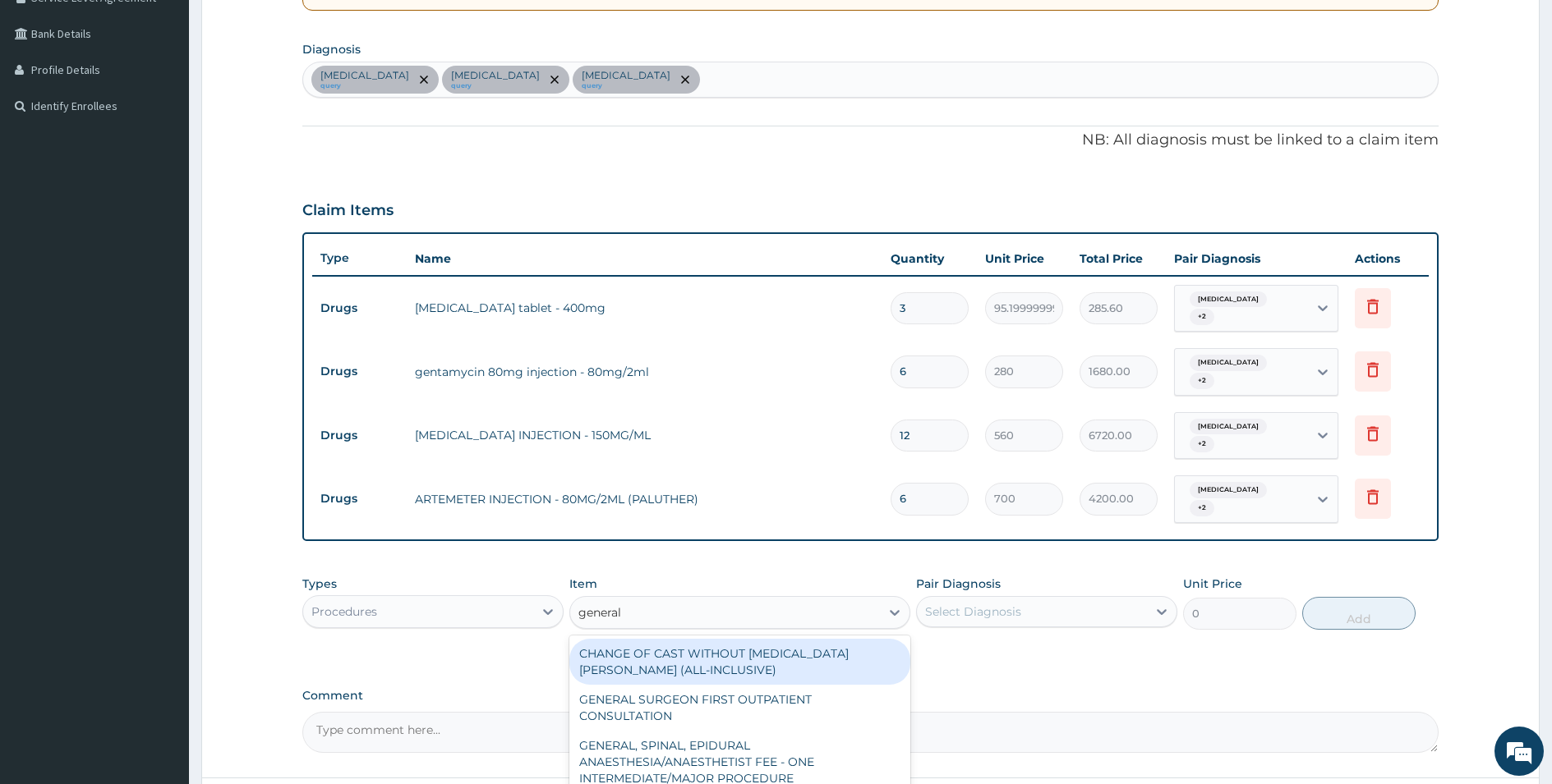
type input "general p"
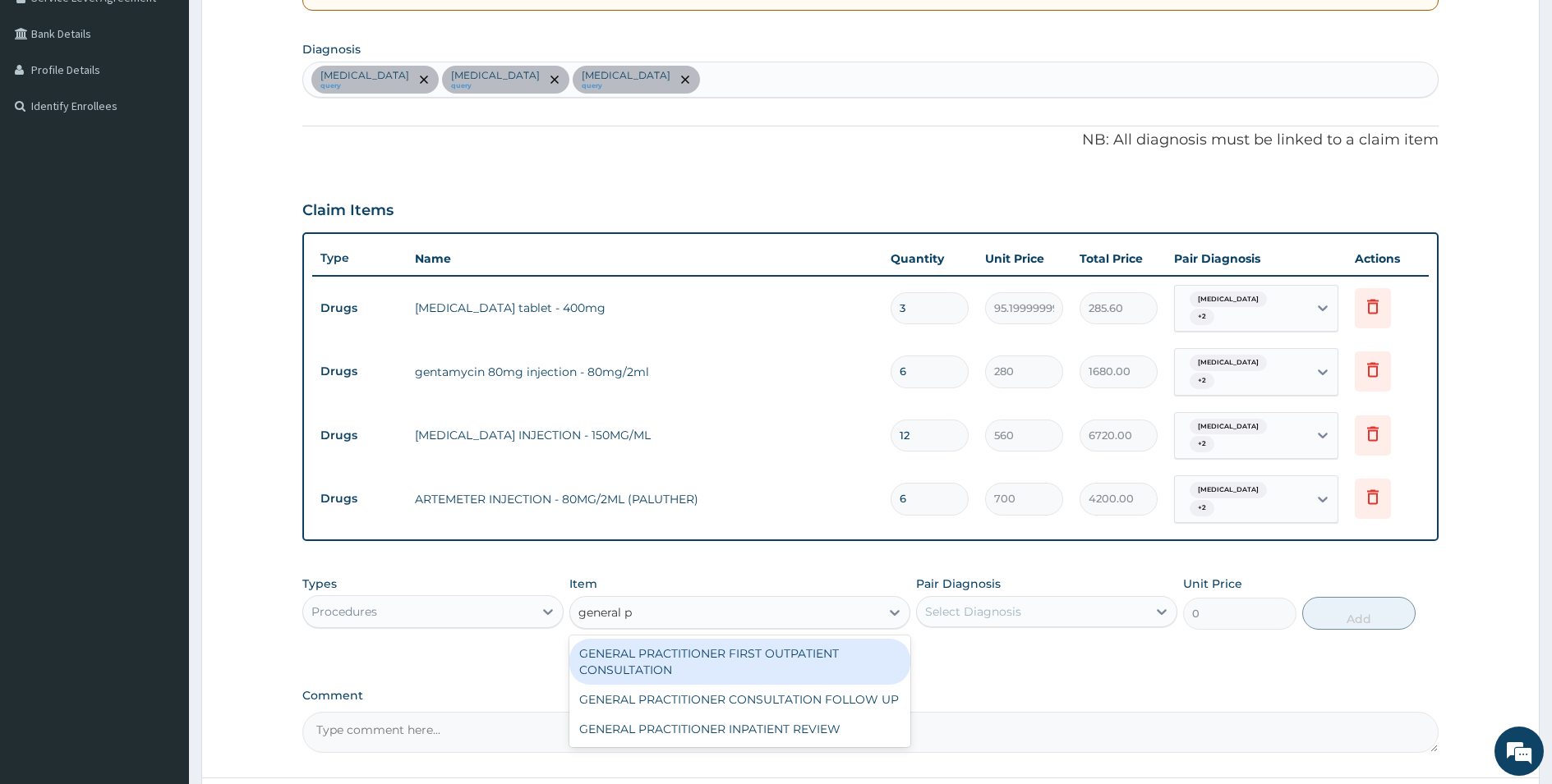
click at [734, 656] on div "GENERAL PRACTITIONER FIRST OUTPATIENT CONSULTATION" at bounding box center [739, 661] width 341 height 46
type input "3750"
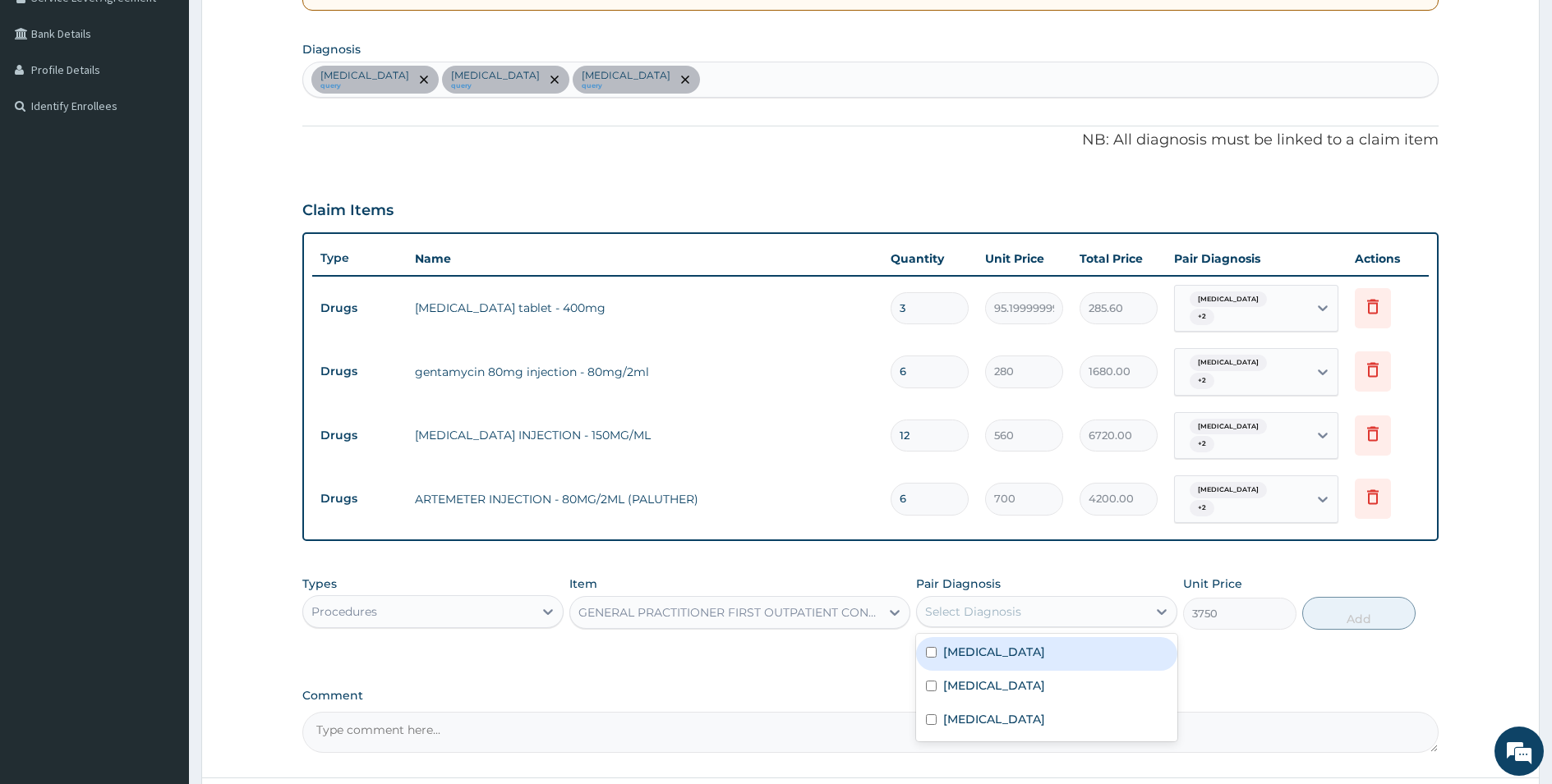
click at [1003, 603] on div "Select Diagnosis" at bounding box center [973, 612] width 96 height 17
click at [996, 644] on label "Peptic ulcer" at bounding box center [993, 652] width 102 height 17
checkbox input "true"
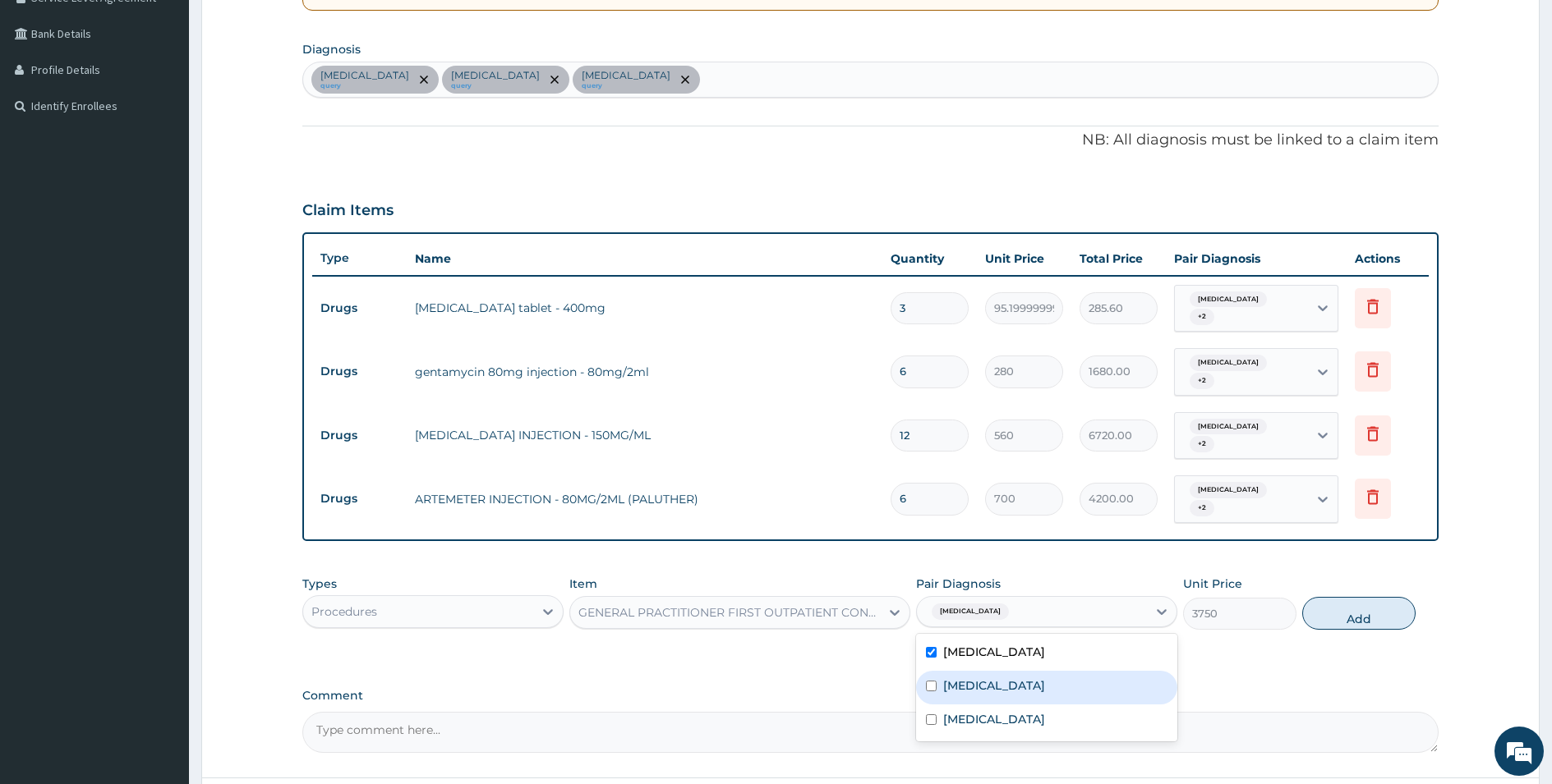
click at [1014, 674] on div "Upper respiratory infection" at bounding box center [1046, 688] width 261 height 34
checkbox input "true"
click at [997, 705] on div "Malaria" at bounding box center [1046, 721] width 261 height 34
checkbox input "true"
click at [1378, 597] on button "Add" at bounding box center [1358, 613] width 113 height 33
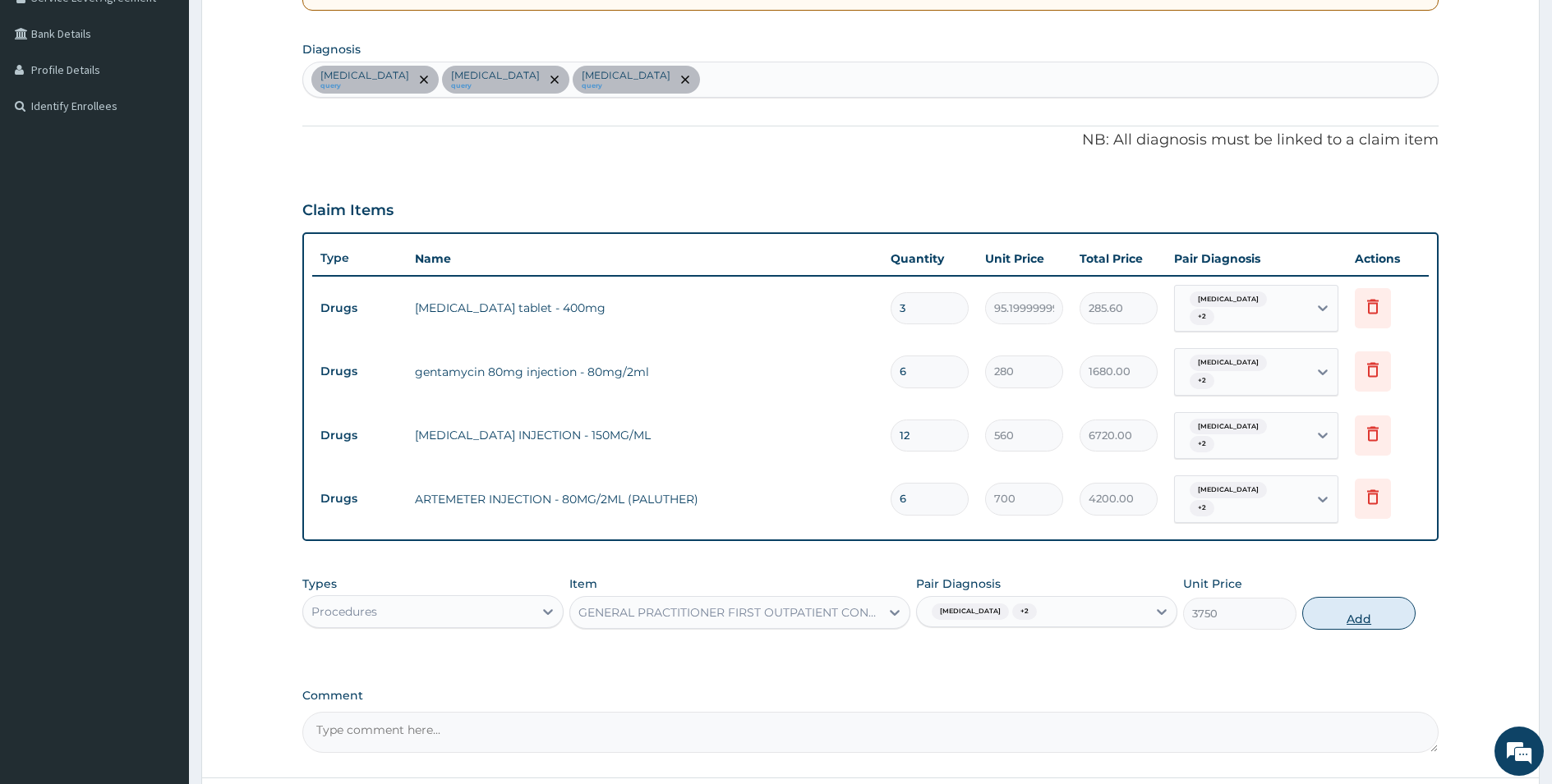
type input "0"
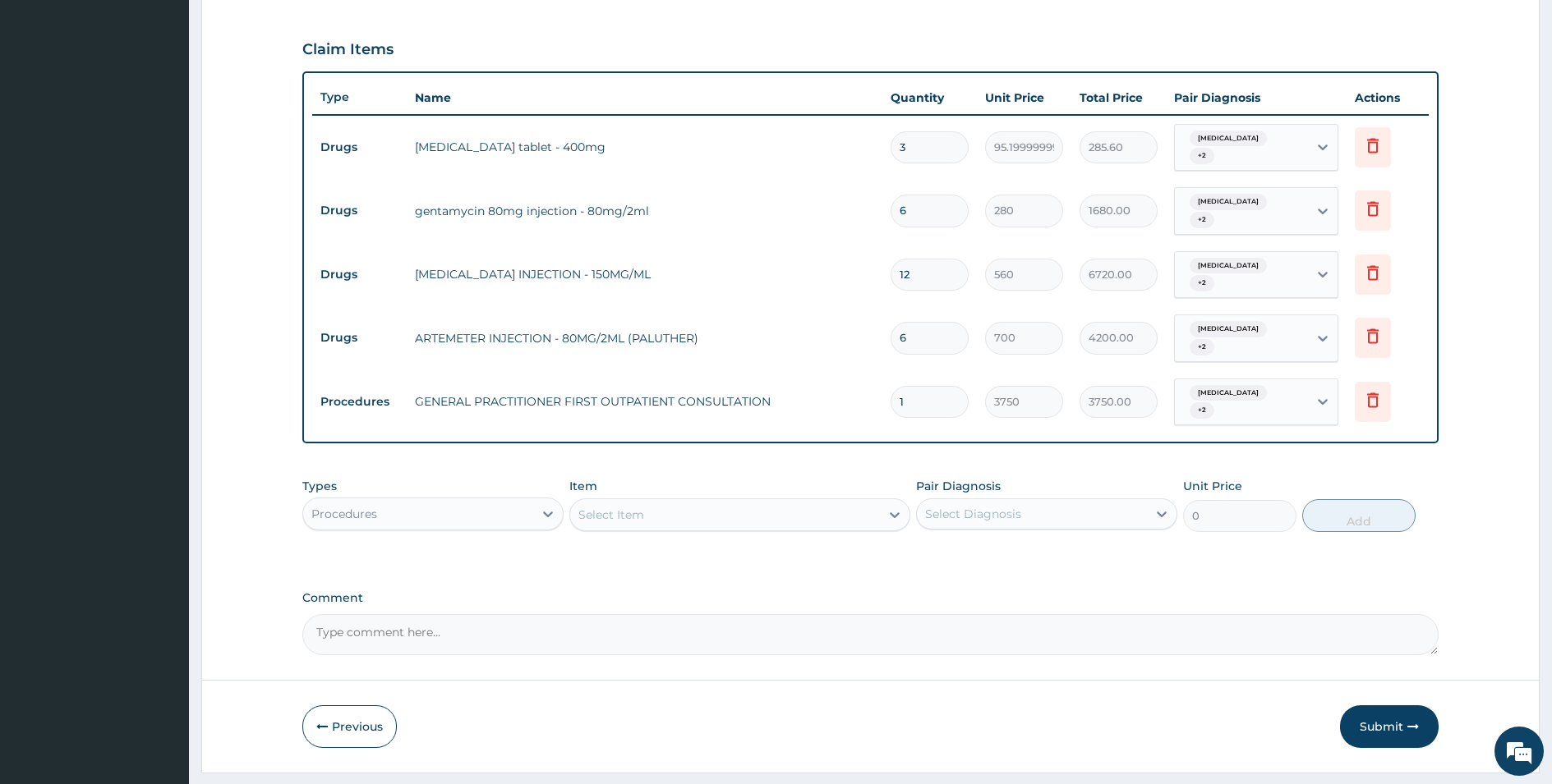
scroll to position [539, 0]
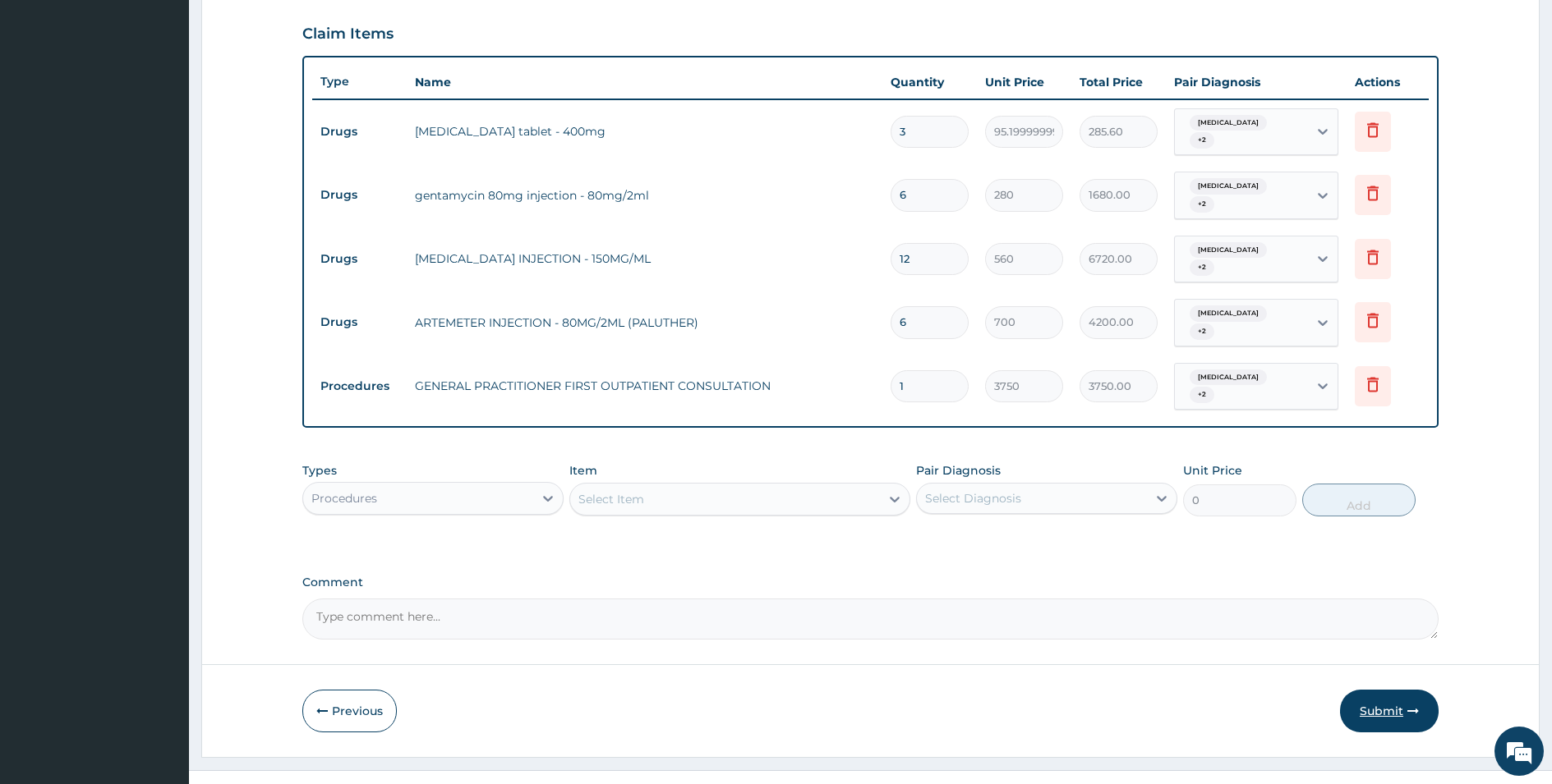
click at [1390, 690] on button "Submit" at bounding box center [1388, 711] width 98 height 43
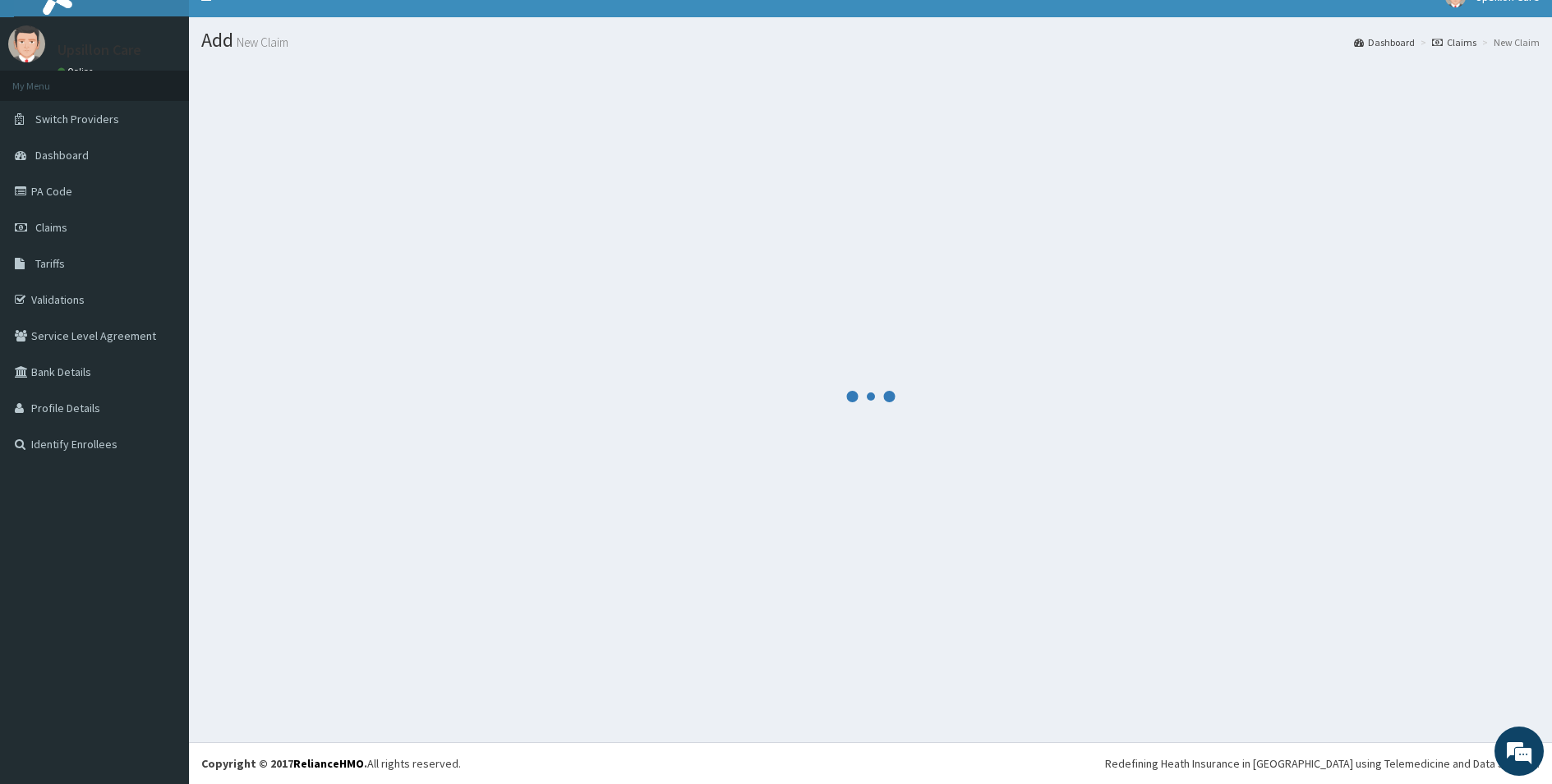
scroll to position [23, 0]
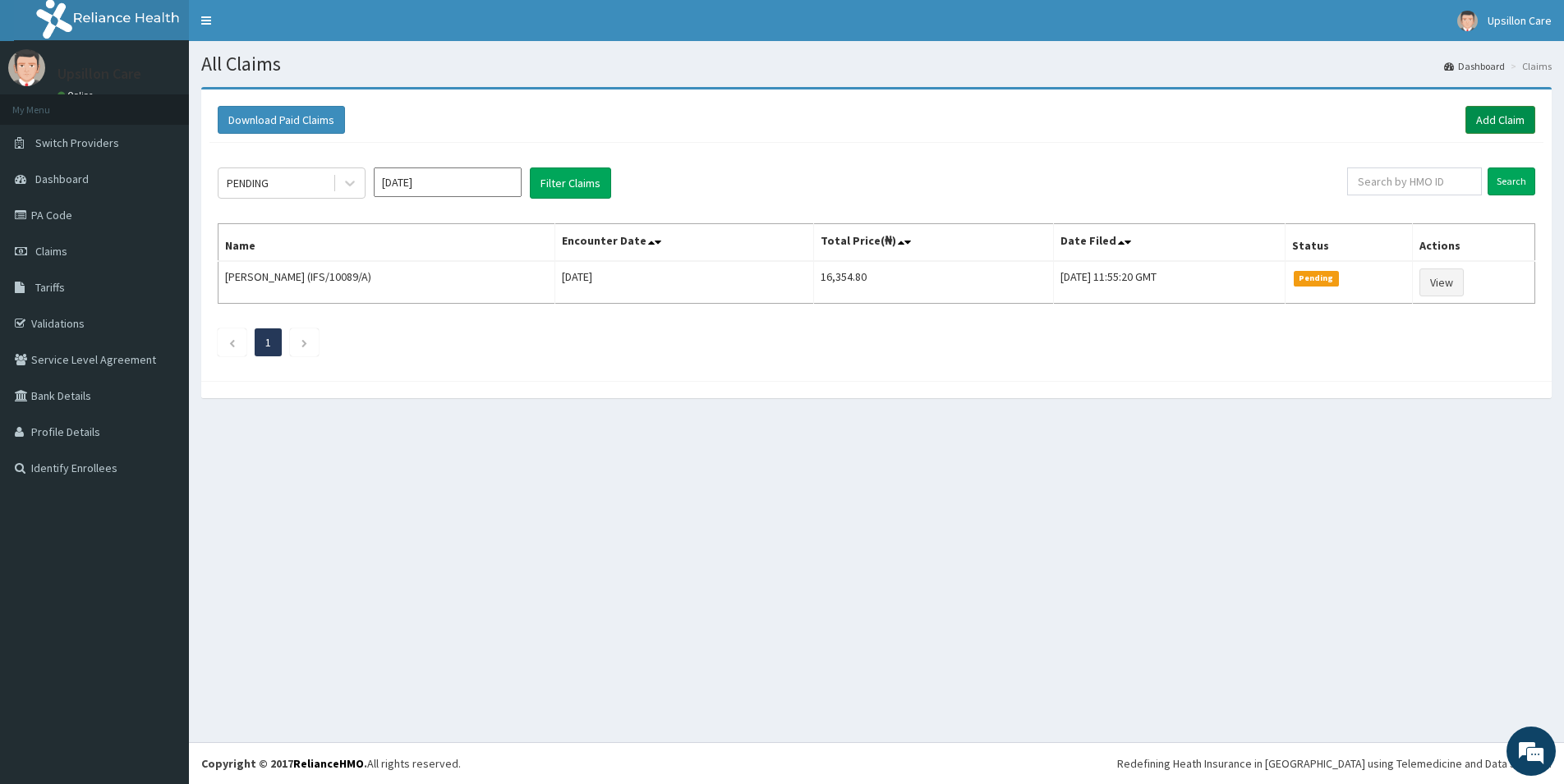
click at [1489, 110] on link "Add Claim" at bounding box center [1500, 120] width 70 height 28
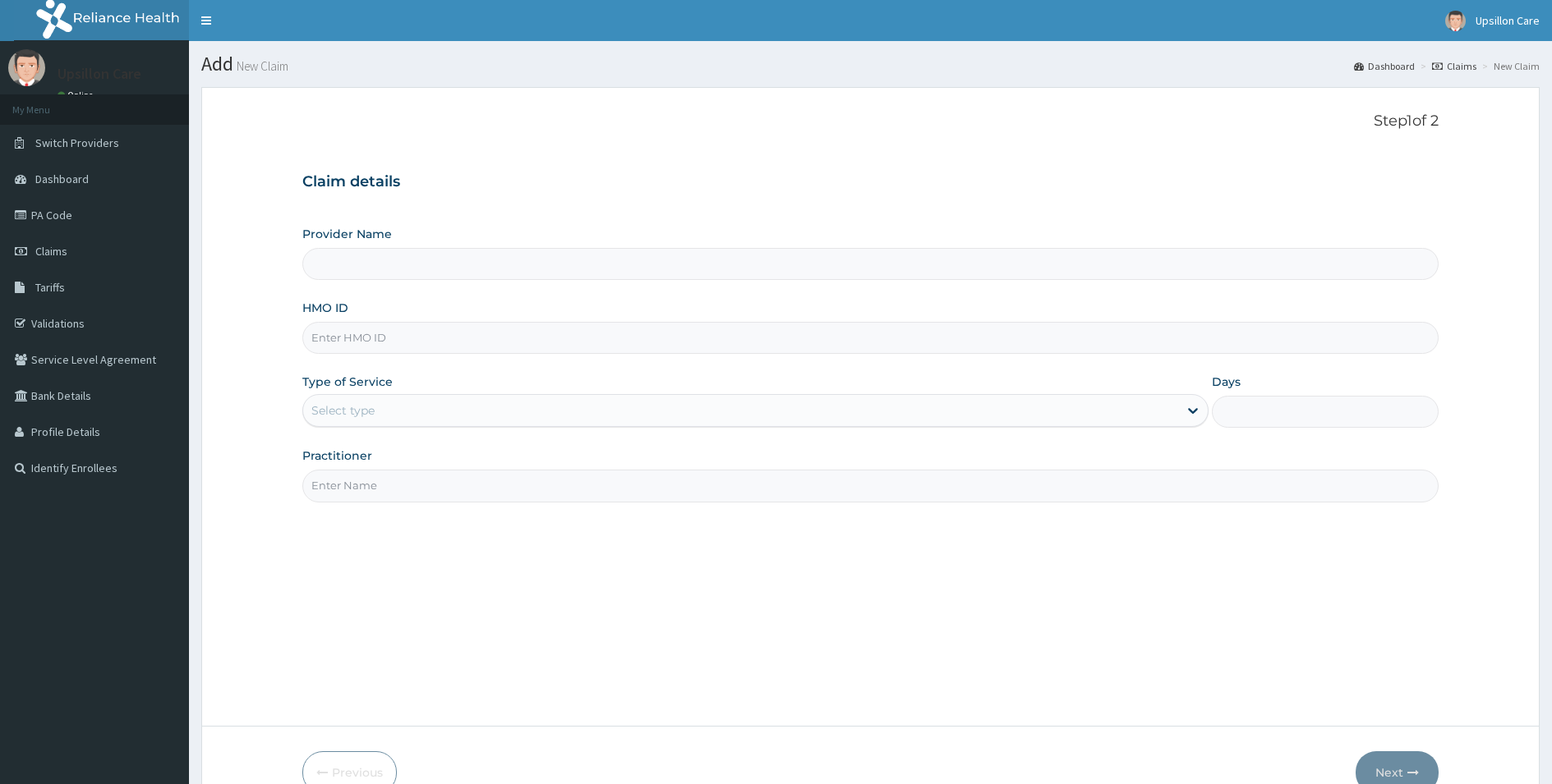
click at [371, 336] on input "HMO ID" at bounding box center [871, 338] width 1136 height 32
paste input "IFS/10089/A"
type input "IFS/10089/A"
type input "Upsillon Care hospital"
click at [342, 332] on input "IFS/10089/A" at bounding box center [871, 338] width 1136 height 32
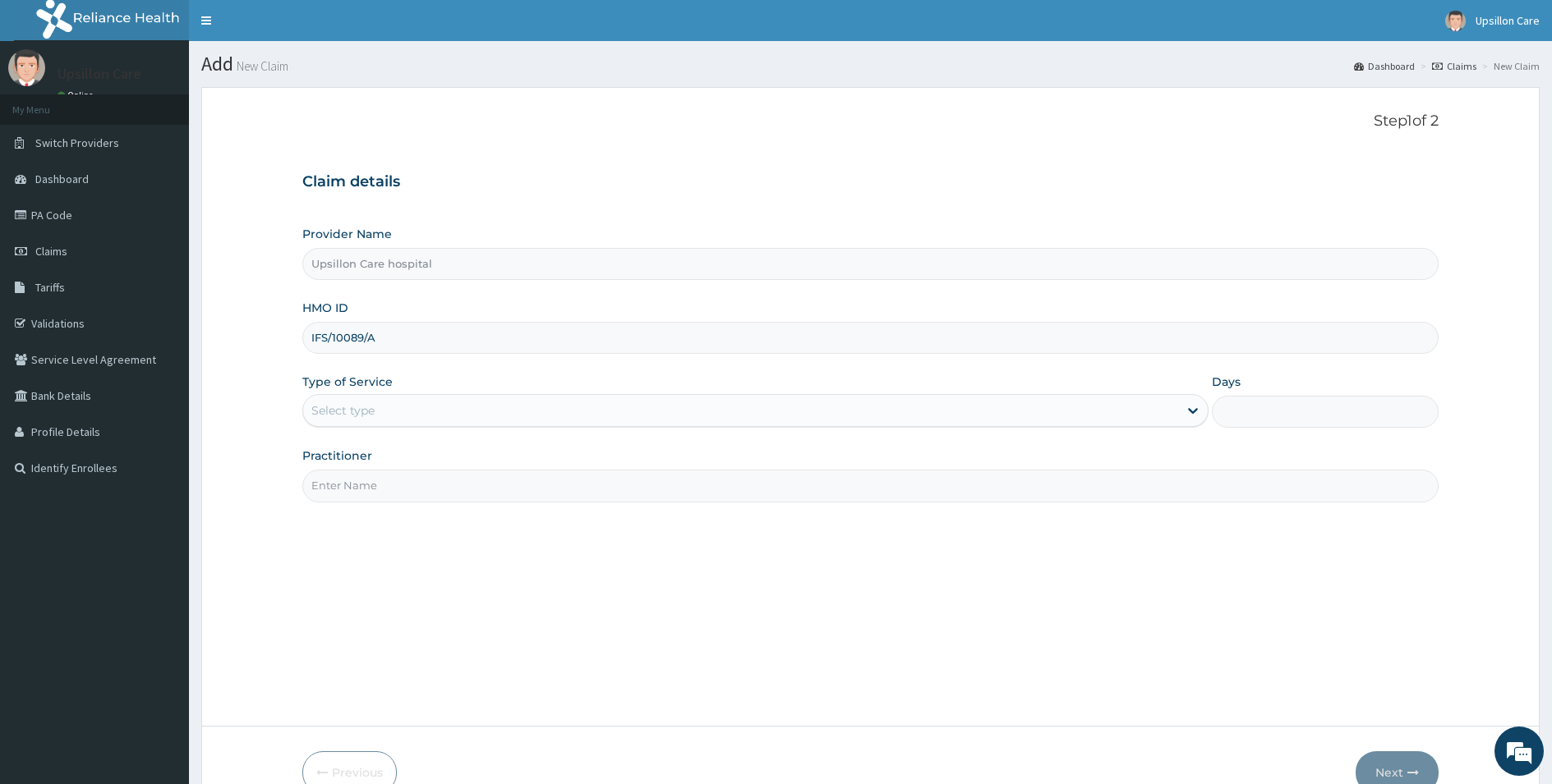
click at [337, 339] on input "IFS/10089/A" at bounding box center [871, 338] width 1136 height 32
type input "IFS/10089/A"
click at [373, 418] on div "Select type" at bounding box center [344, 411] width 64 height 17
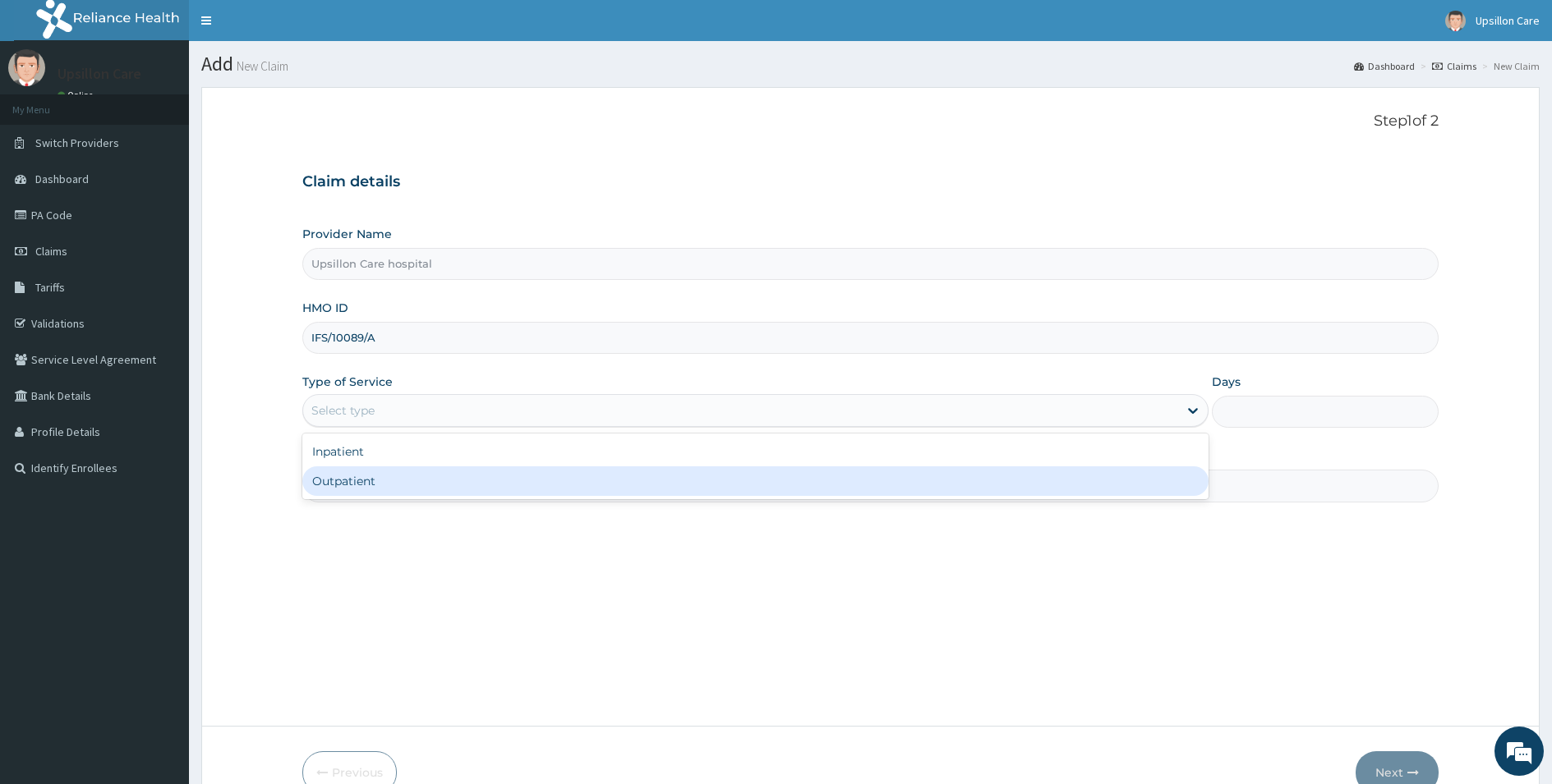
click at [352, 478] on div "Outpatient" at bounding box center [755, 481] width 906 height 30
type input "1"
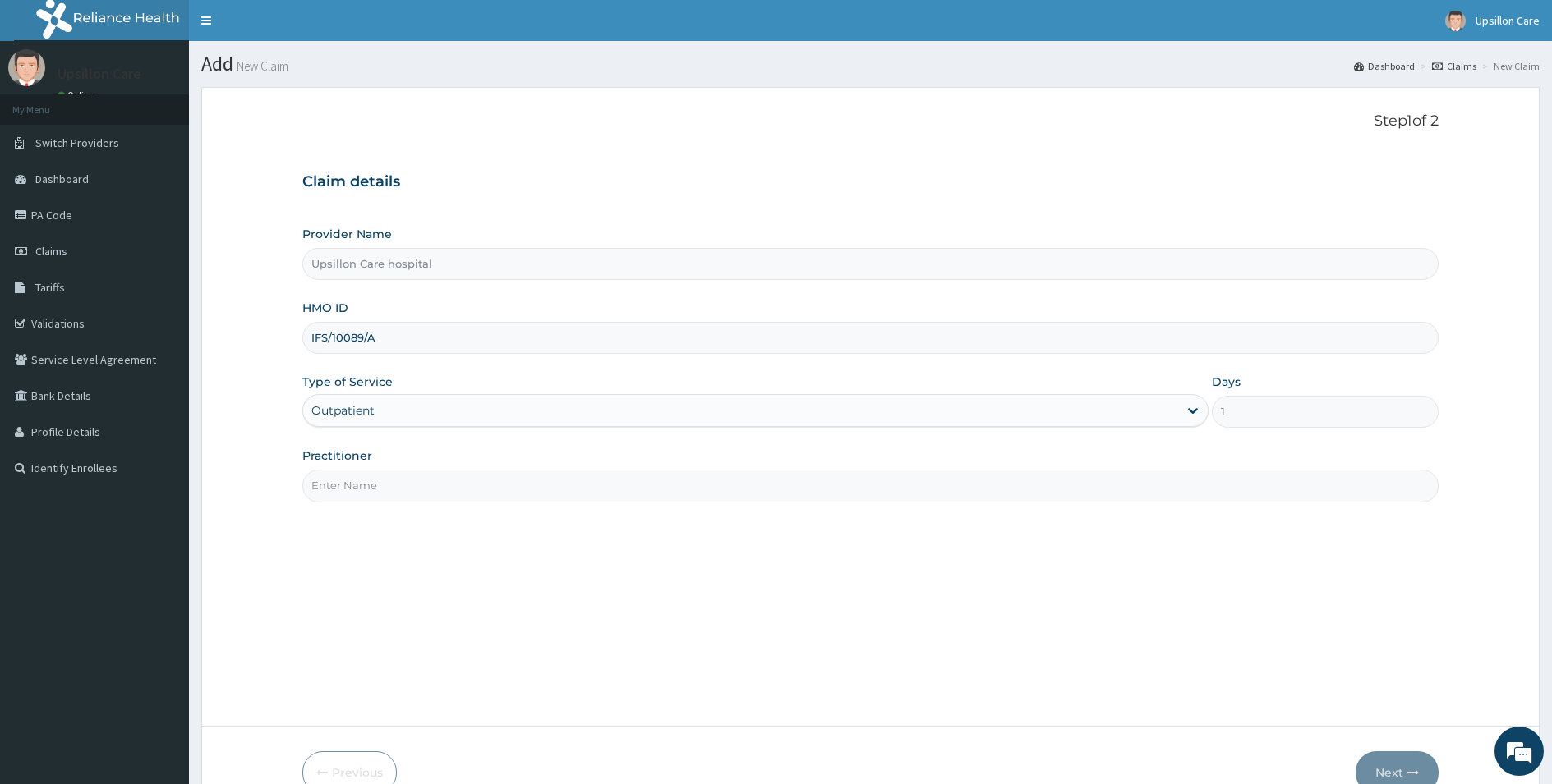
click at [386, 492] on input "Practitioner" at bounding box center [871, 486] width 1136 height 32
type input "Dr. OLUWASOLA BABATUNDE"
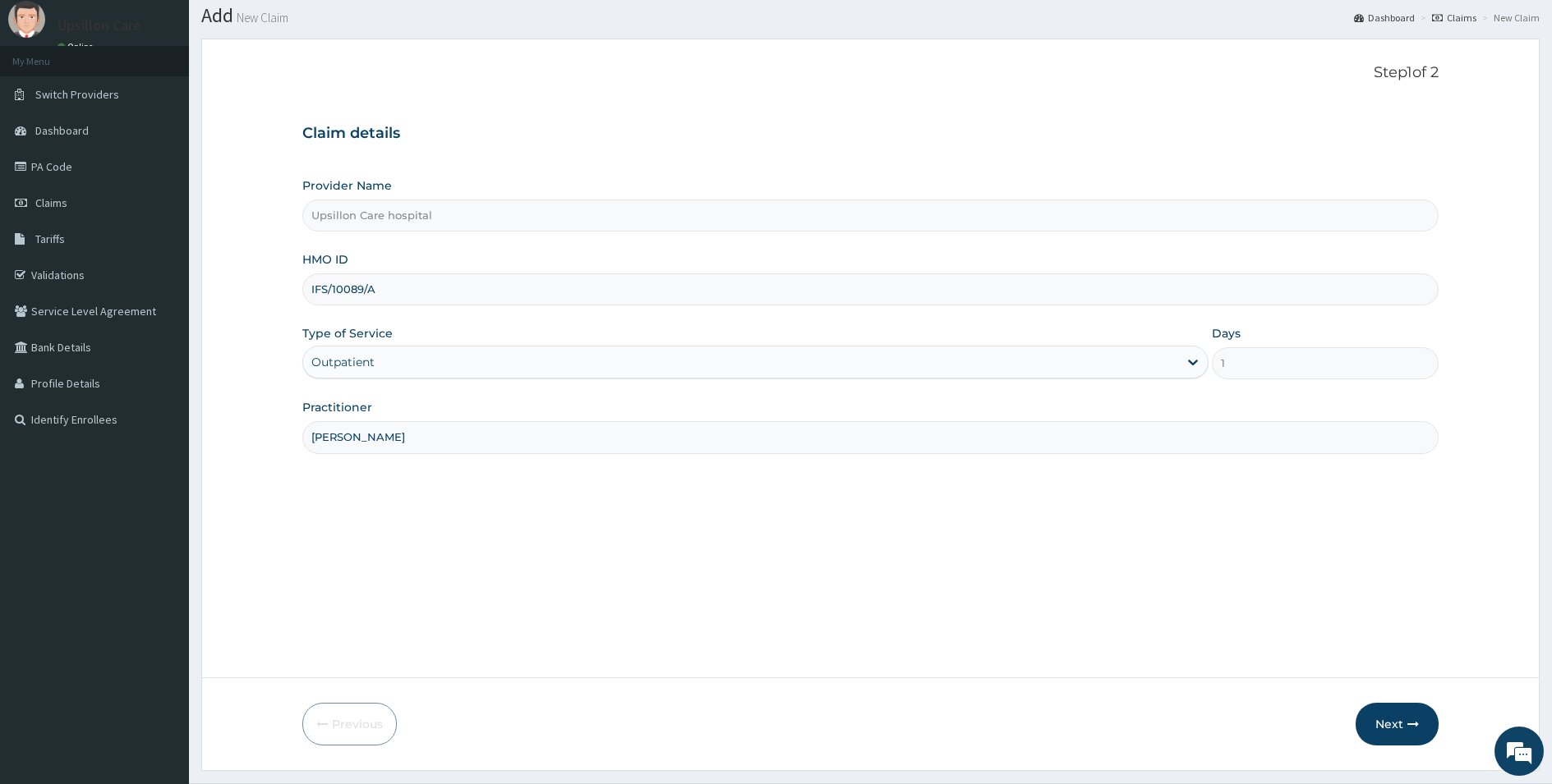
scroll to position [90, 0]
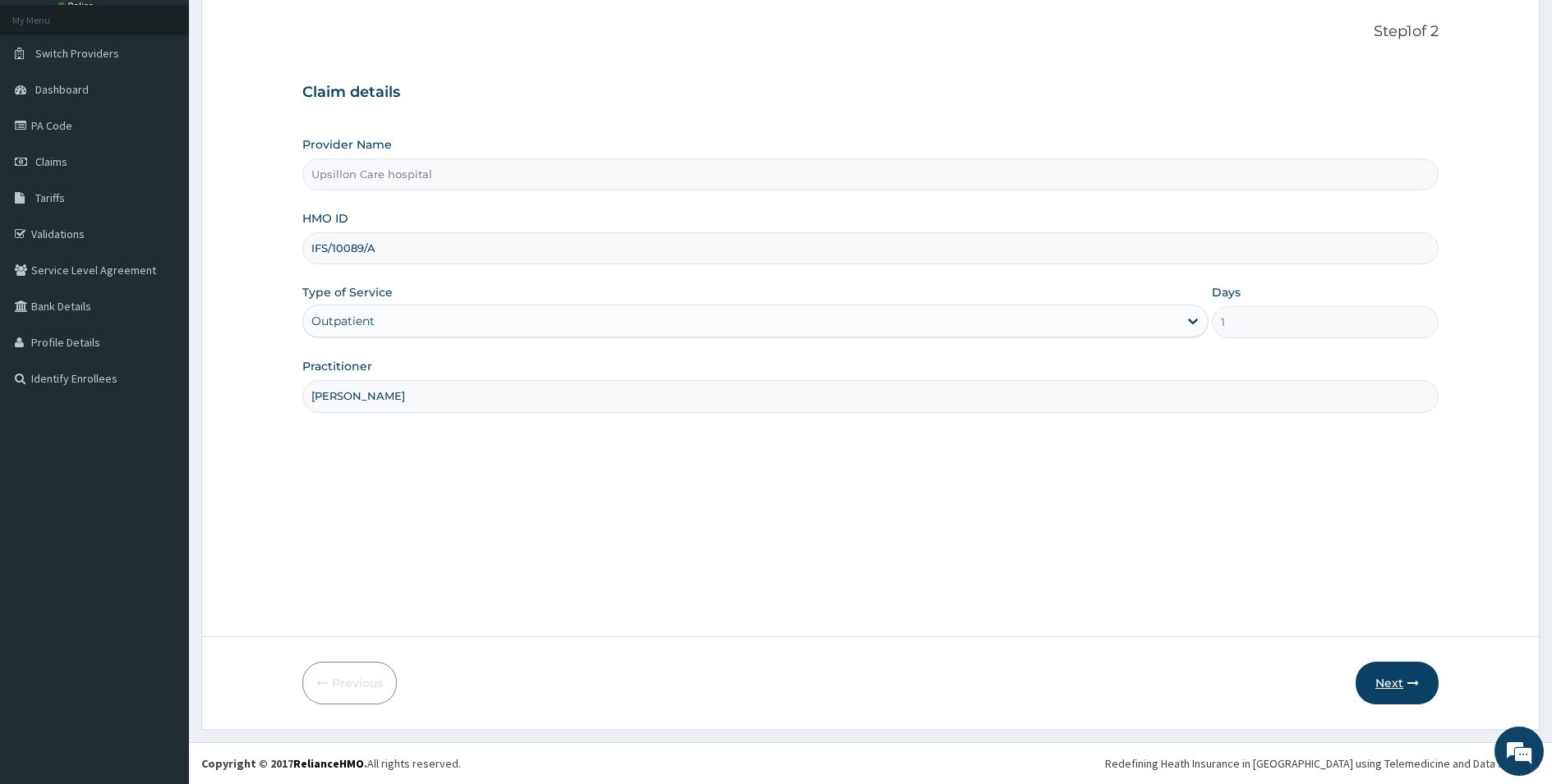
click at [1386, 688] on button "Next" at bounding box center [1397, 683] width 83 height 43
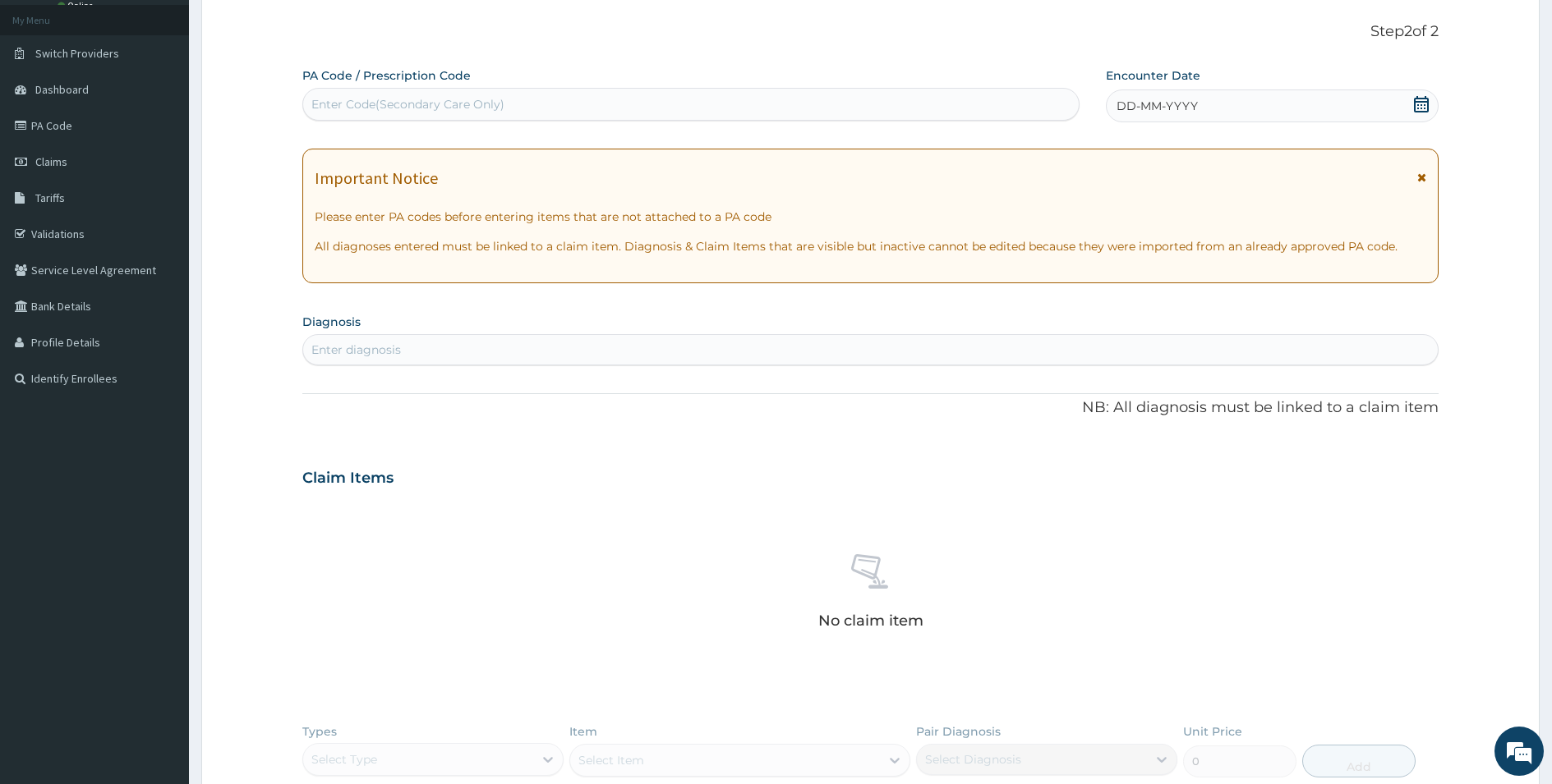
scroll to position [0, 0]
click at [663, 110] on div "Enter Code(Secondary Care Only)" at bounding box center [691, 104] width 775 height 26
paste input "PA/63500C"
type input "PA/63500C"
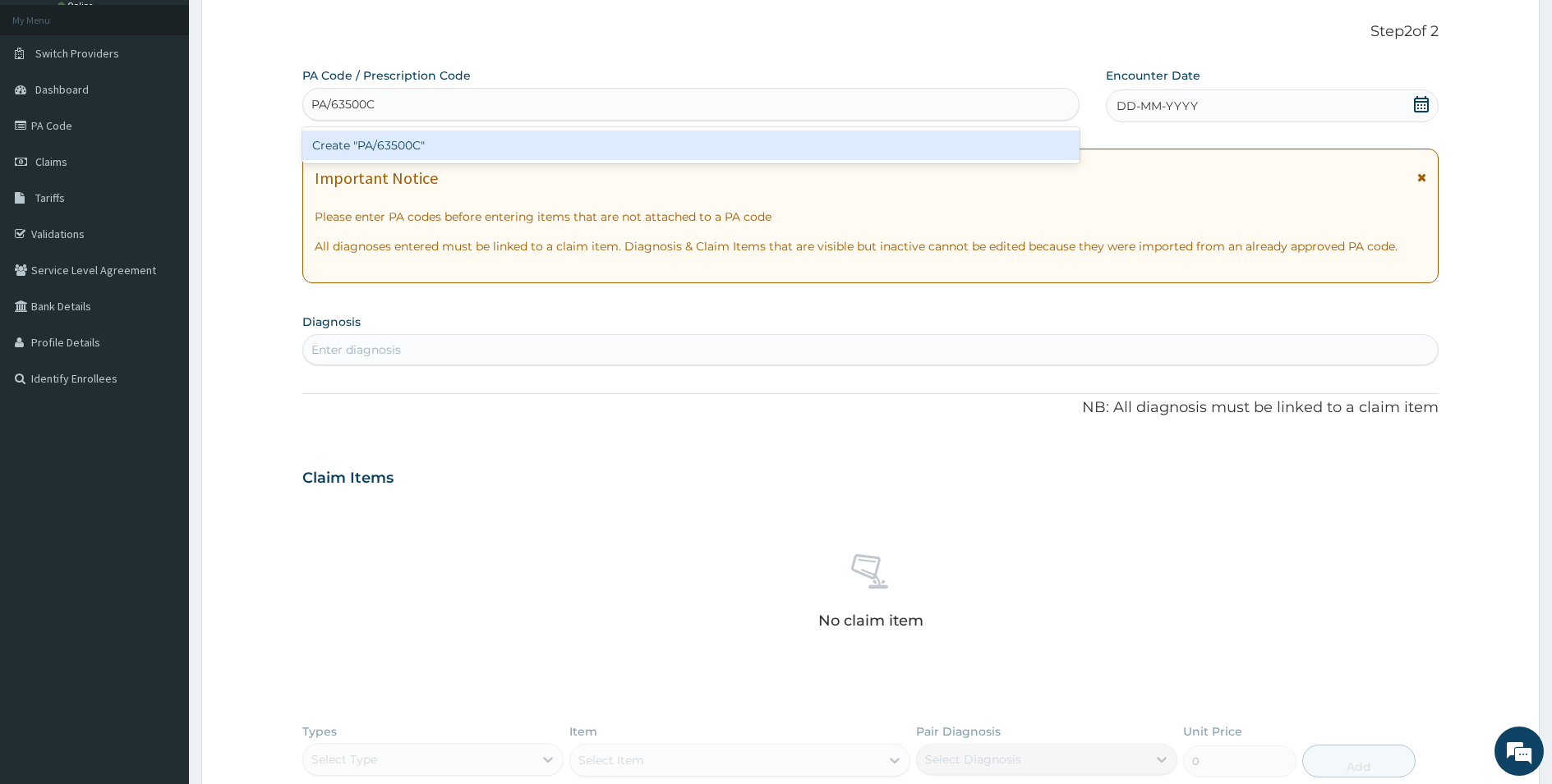
click at [610, 140] on div "Create "PA/63500C"" at bounding box center [691, 146] width 777 height 30
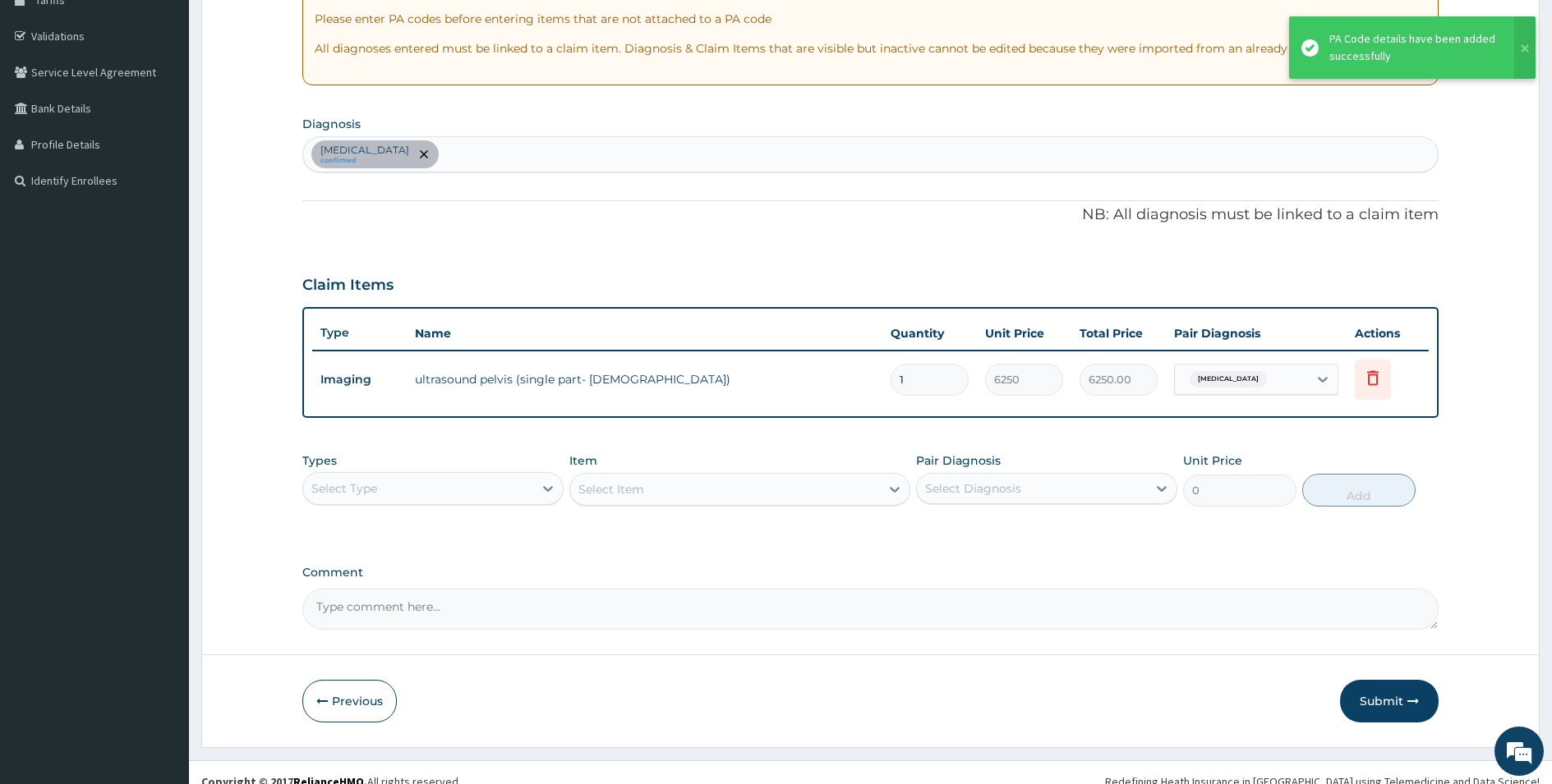
scroll to position [305, 0]
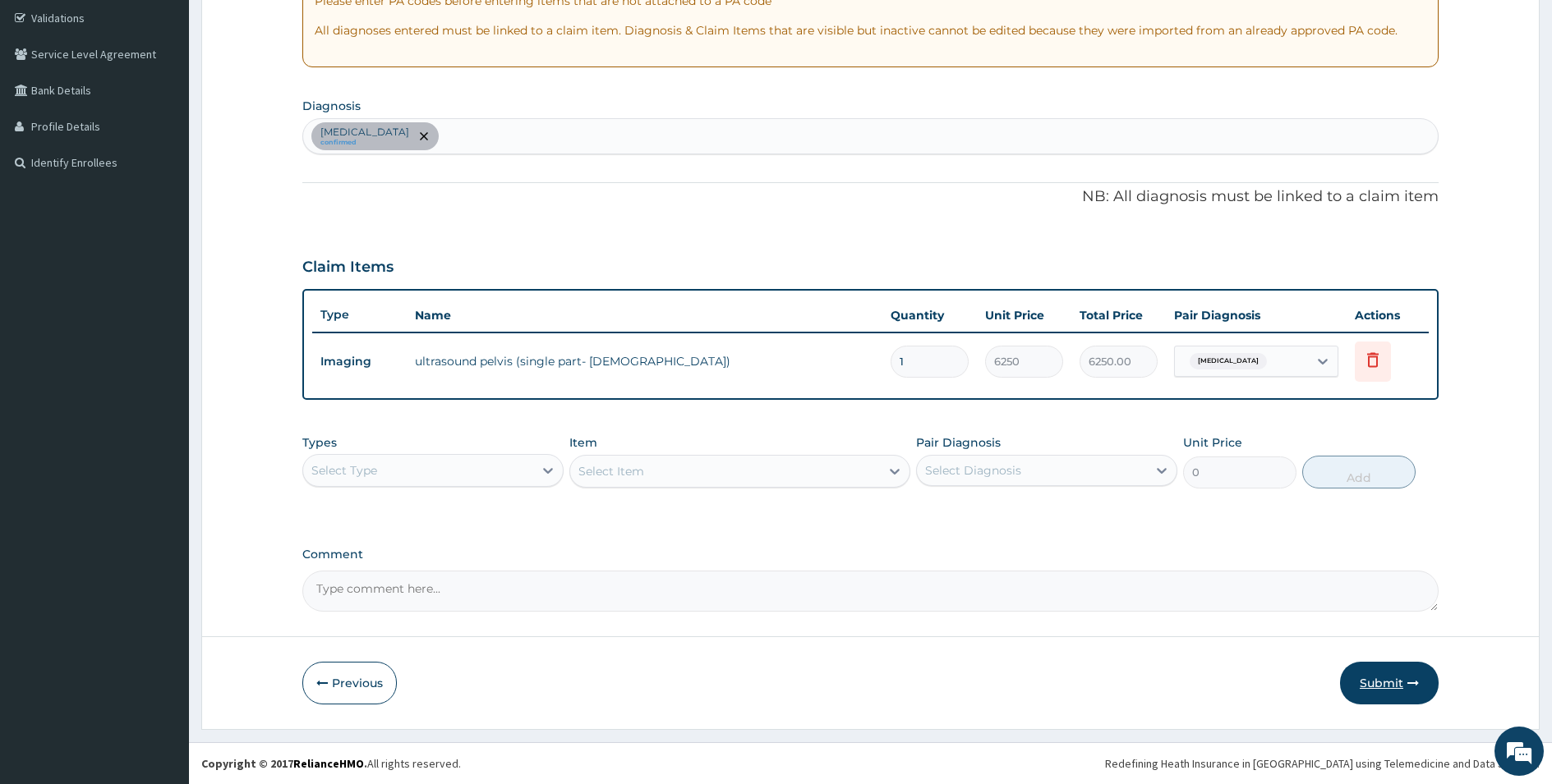
click at [1369, 681] on button "Submit" at bounding box center [1388, 683] width 98 height 43
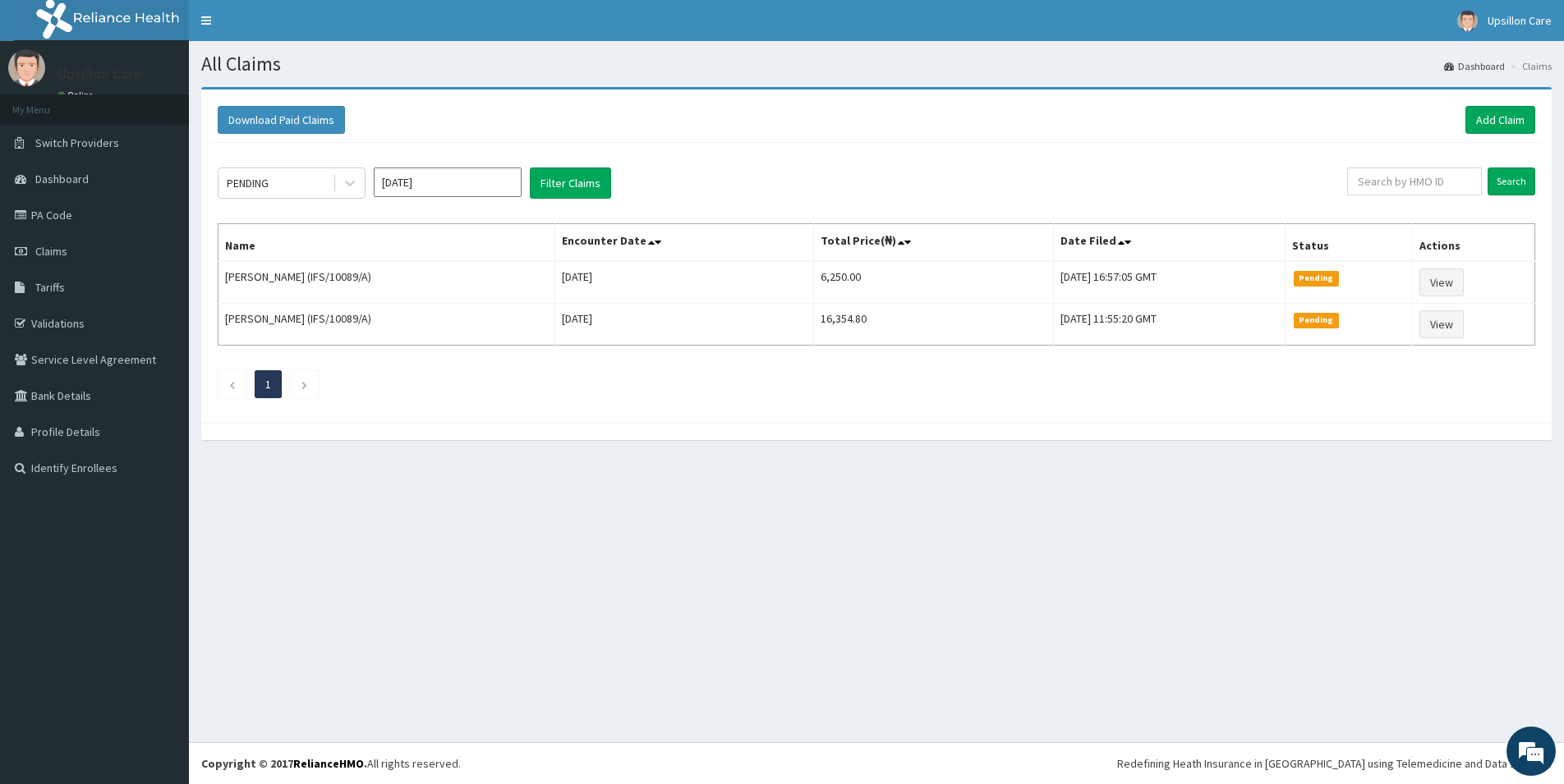
click at [1206, 607] on div "All Claims Dashboard Claims Download Paid Claims Add Claim × Note you can only …" at bounding box center [876, 391] width 1375 height 701
